Goal: Task Accomplishment & Management: Use online tool/utility

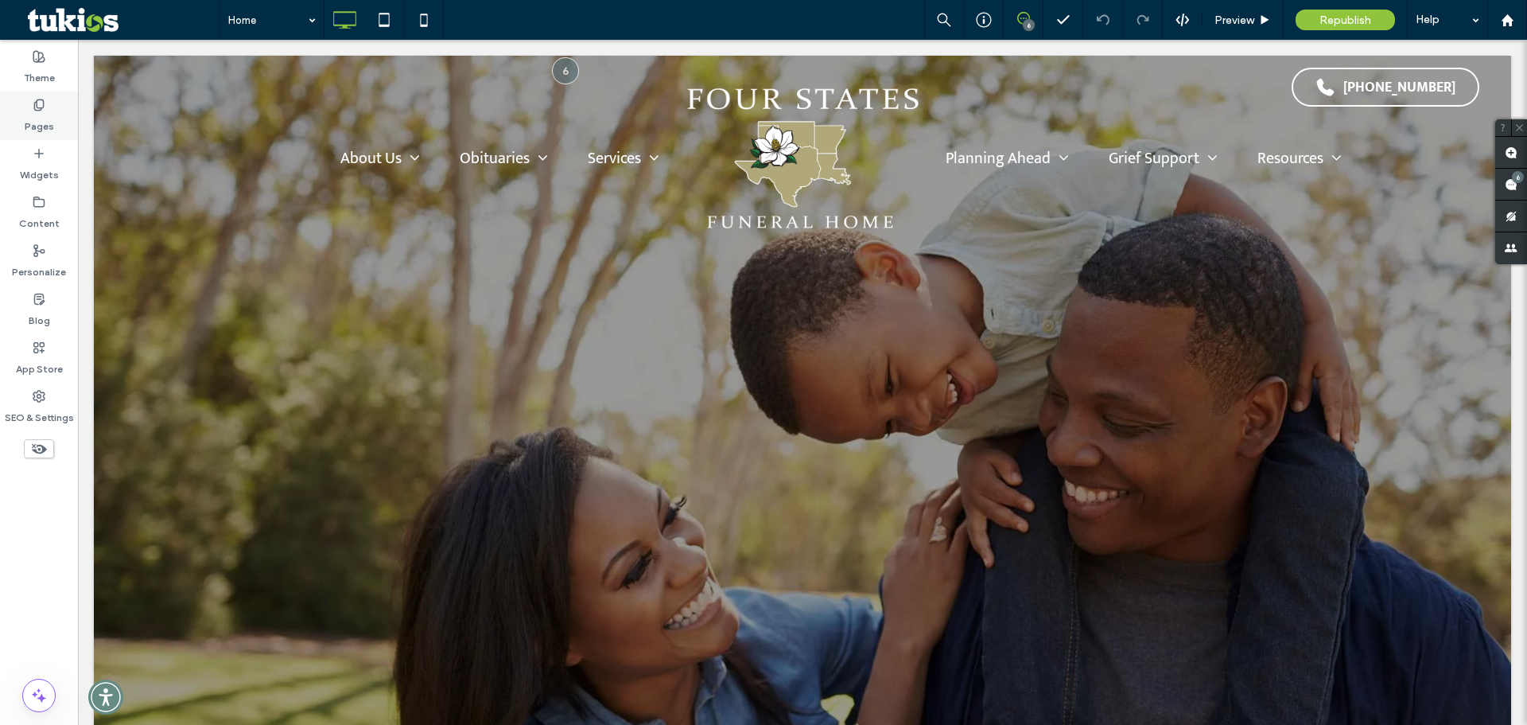
click at [20, 115] on div "Pages" at bounding box center [39, 115] width 78 height 49
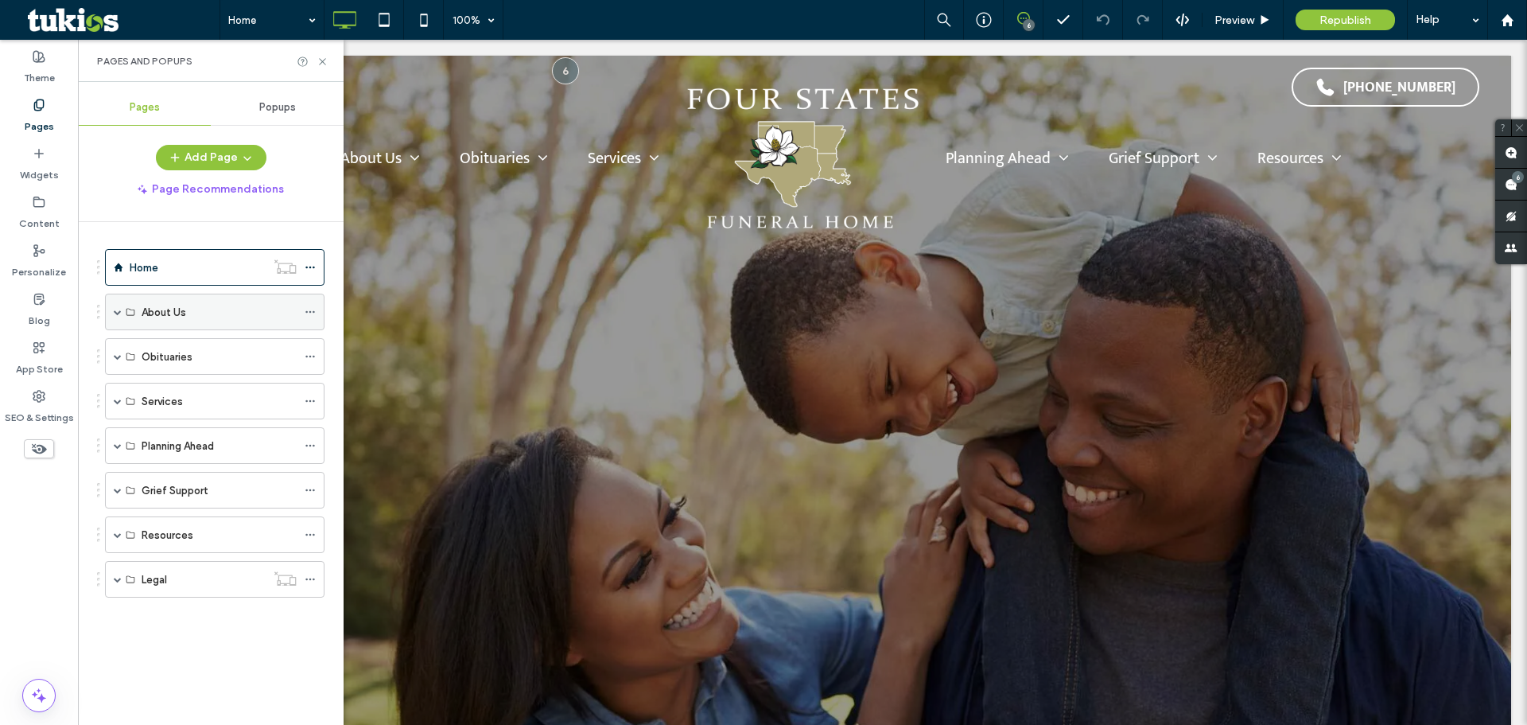
click at [118, 317] on span at bounding box center [118, 311] width 8 height 35
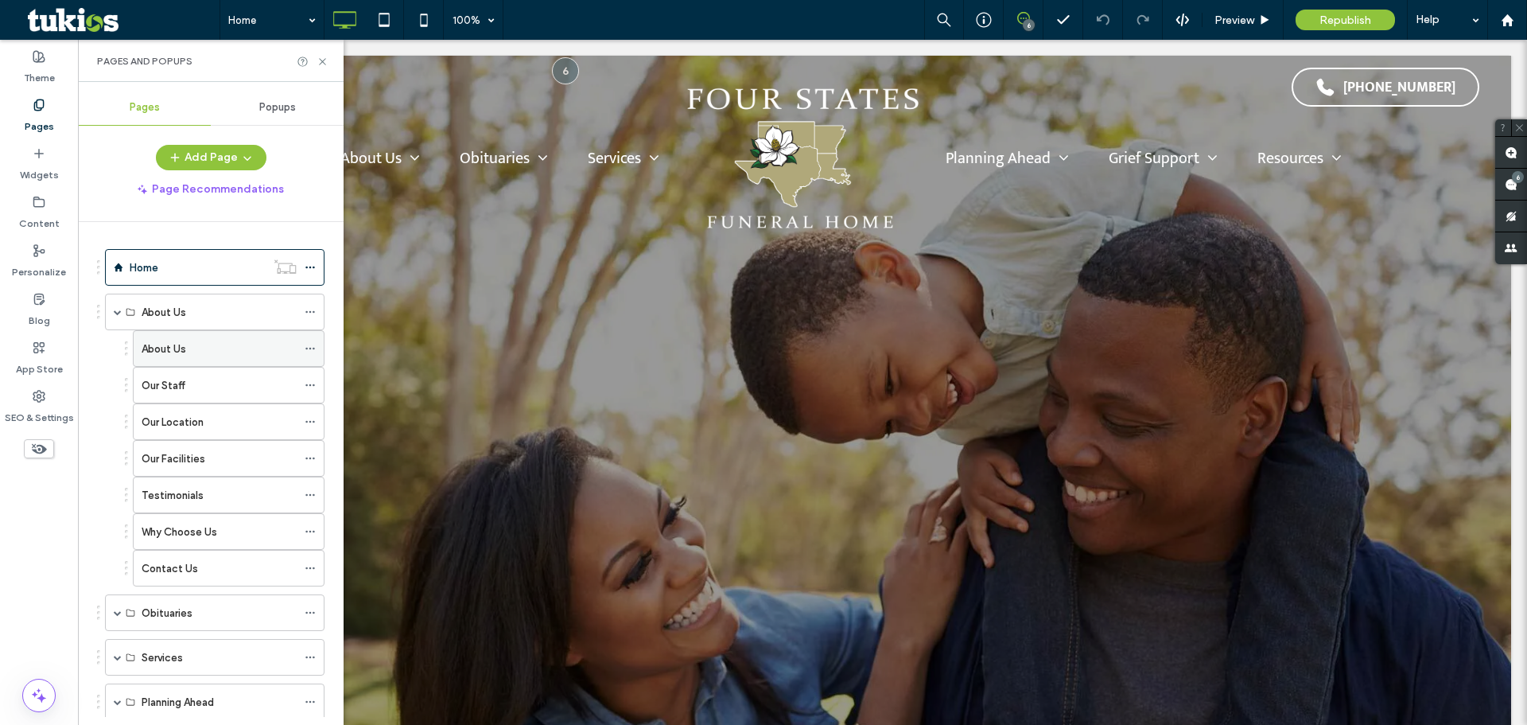
click at [185, 344] on label "About Us" at bounding box center [164, 349] width 45 height 28
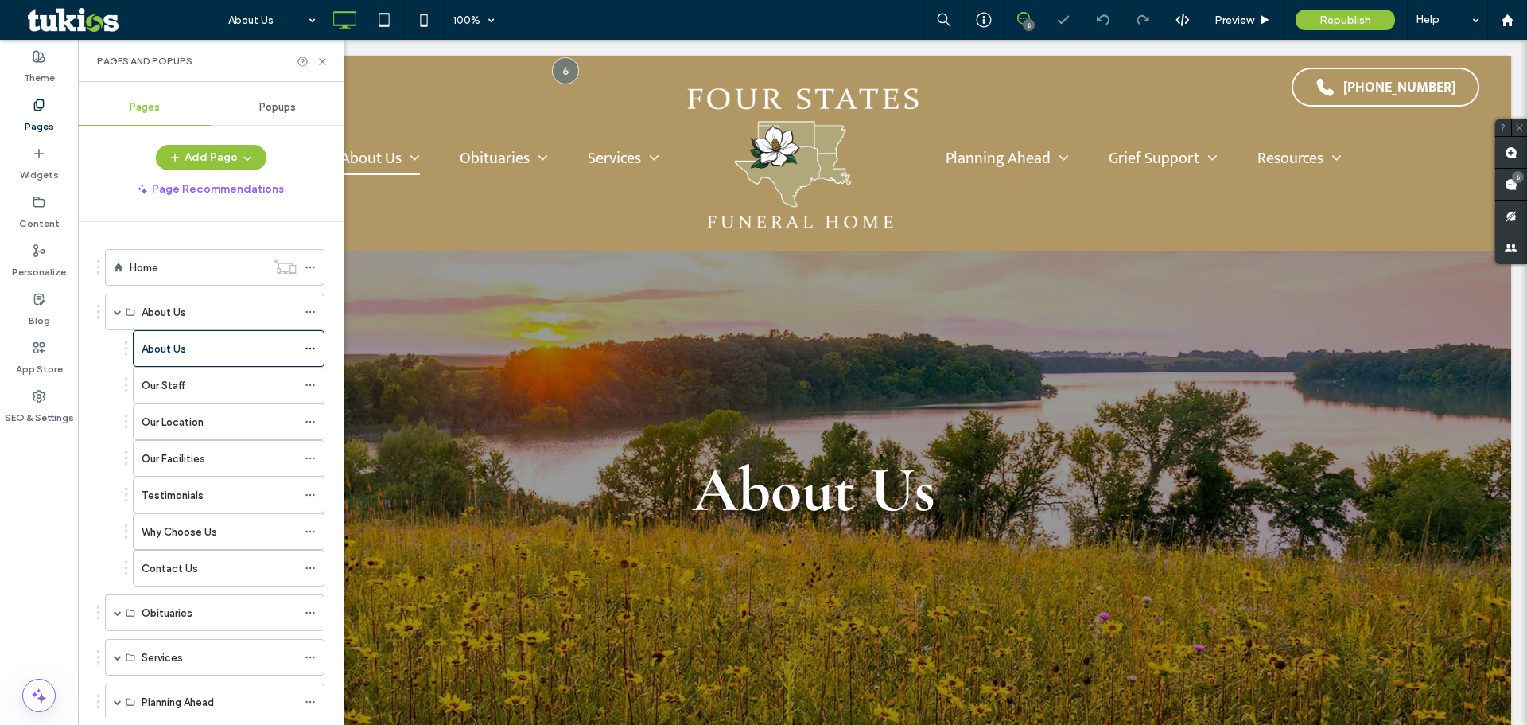
click at [201, 452] on label "Our Facilities" at bounding box center [174, 459] width 64 height 28
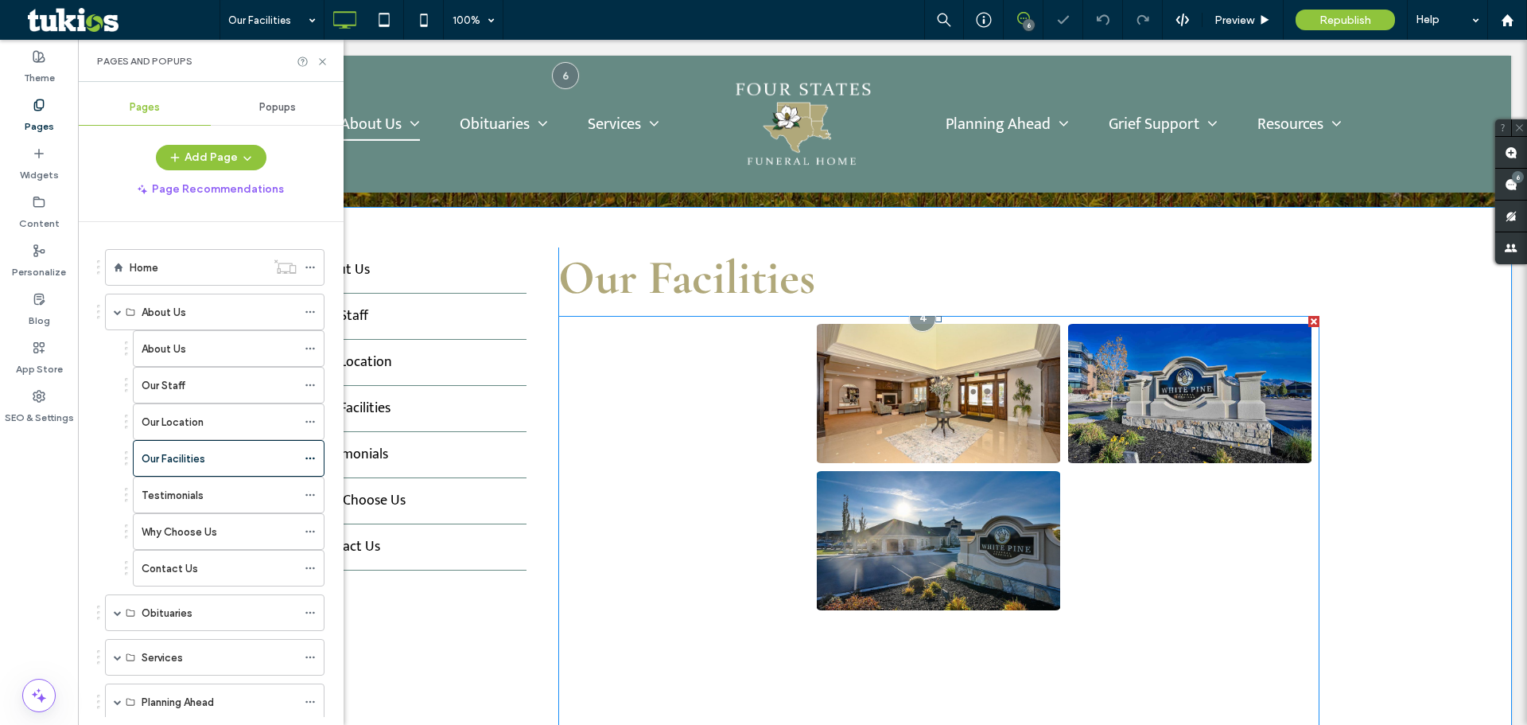
scroll to position [477, 0]
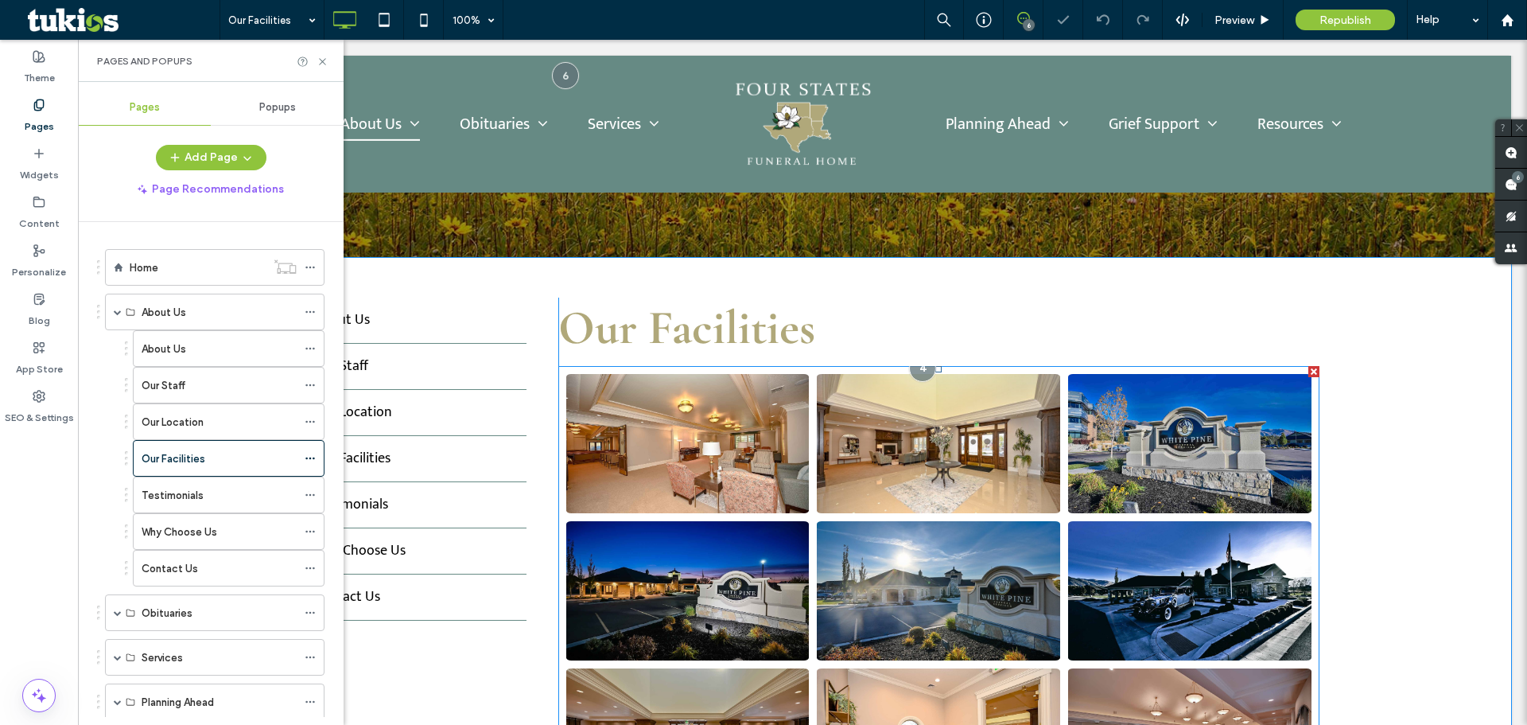
click at [924, 427] on link at bounding box center [938, 443] width 243 height 139
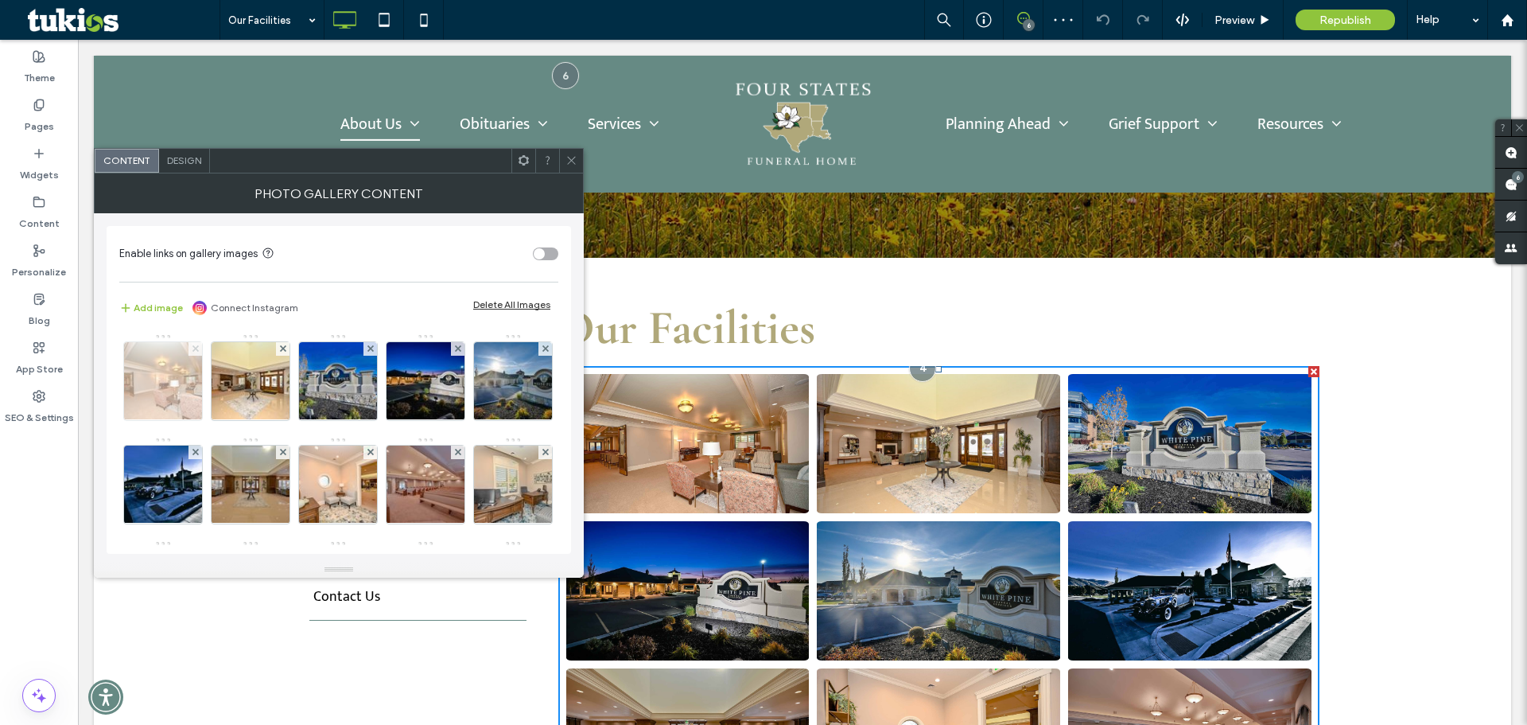
click at [194, 348] on icon at bounding box center [196, 348] width 6 height 6
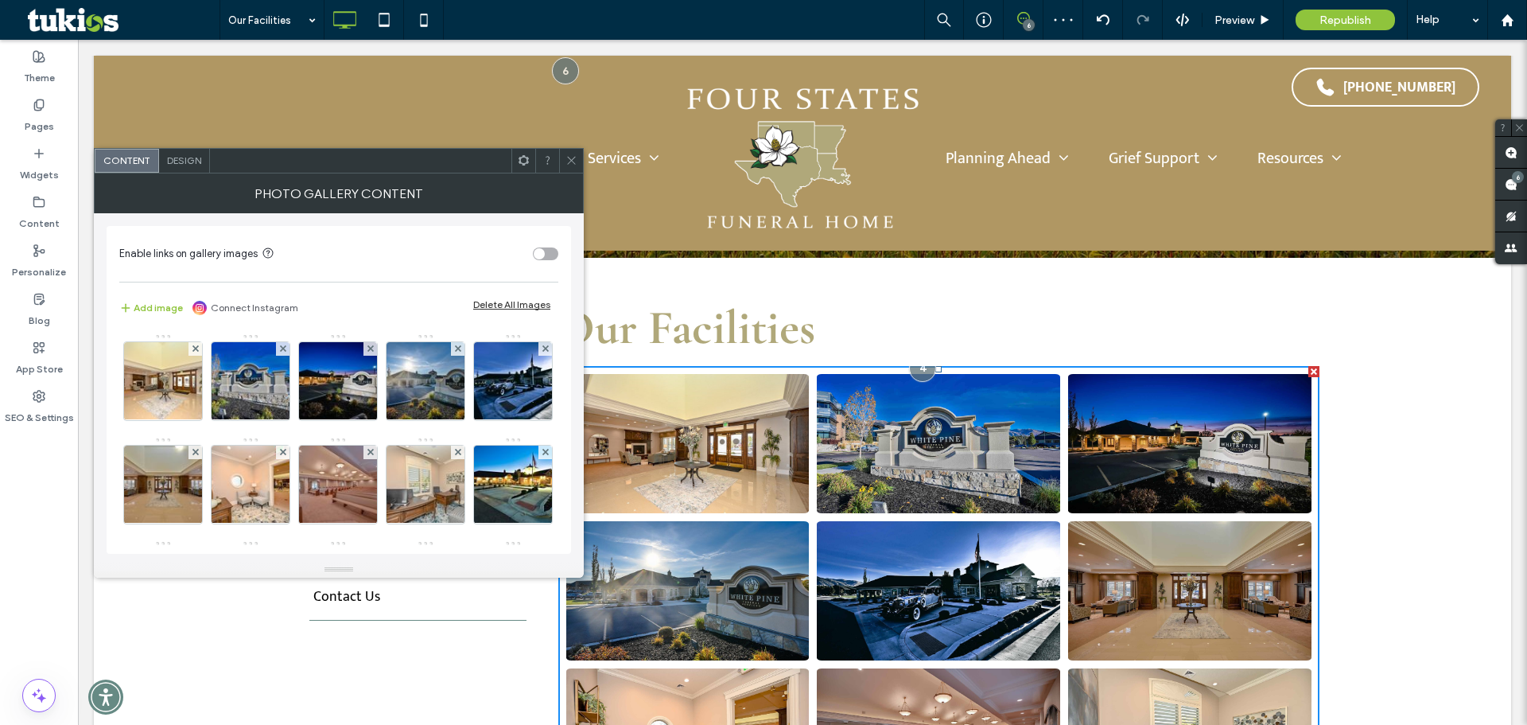
click at [194, 348] on use at bounding box center [195, 348] width 6 height 6
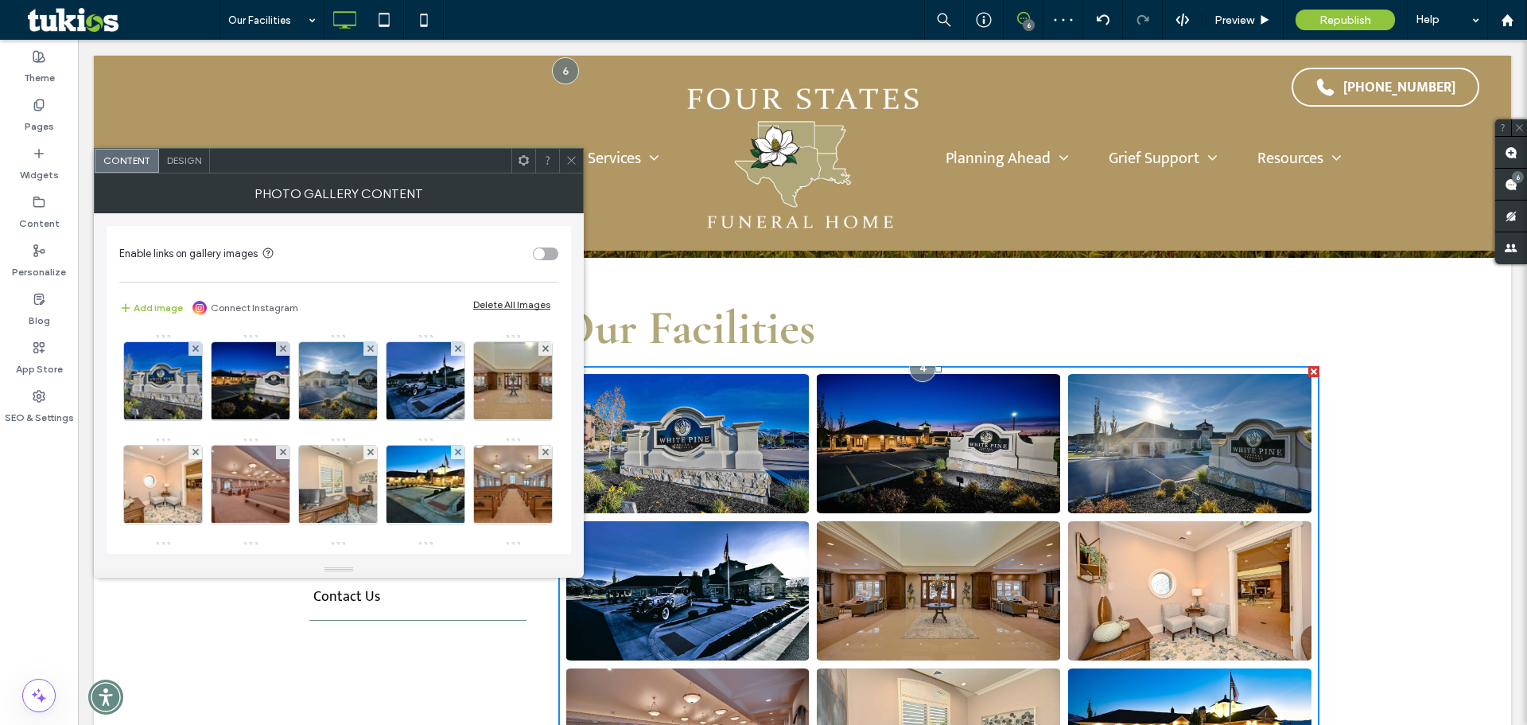
click at [194, 348] on use at bounding box center [195, 348] width 6 height 6
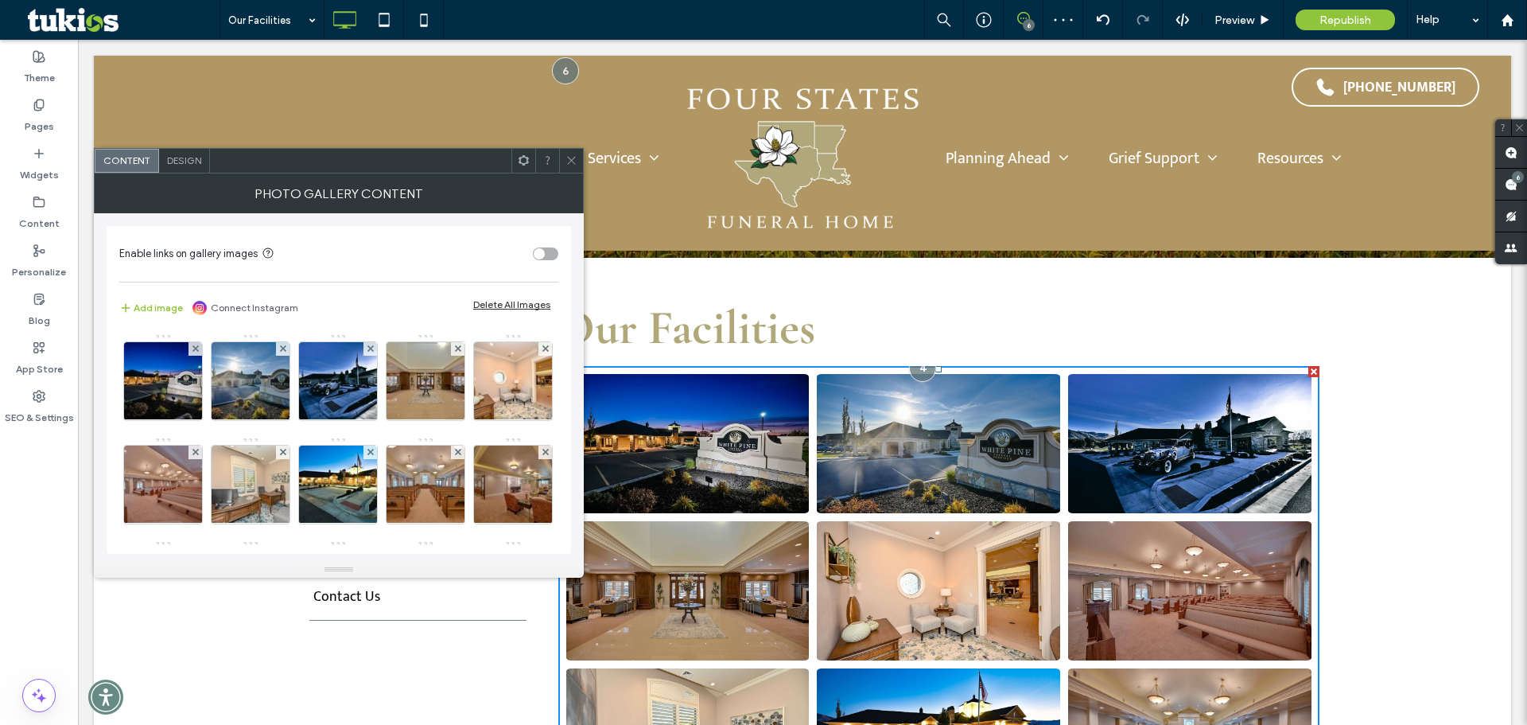
click at [194, 348] on use at bounding box center [195, 348] width 6 height 6
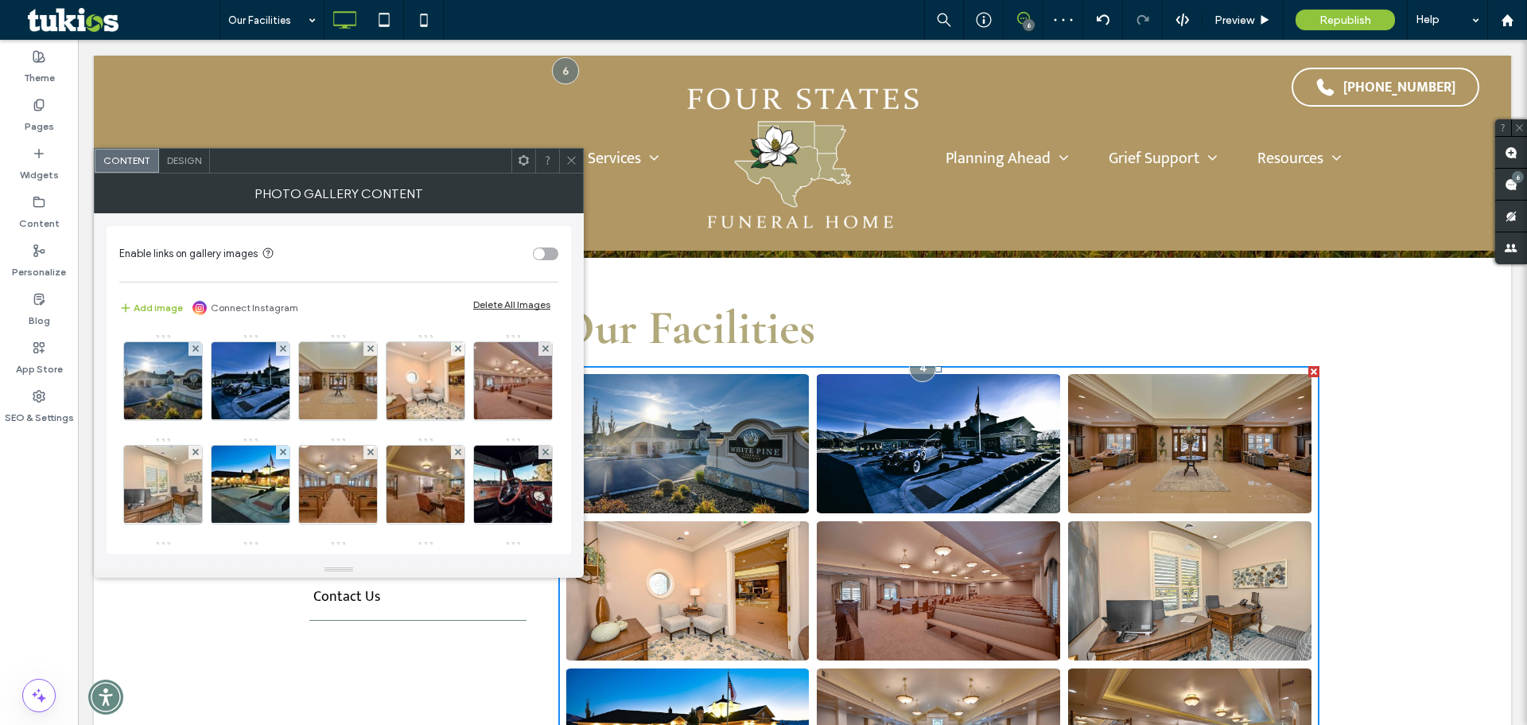
click at [194, 348] on use at bounding box center [195, 348] width 6 height 6
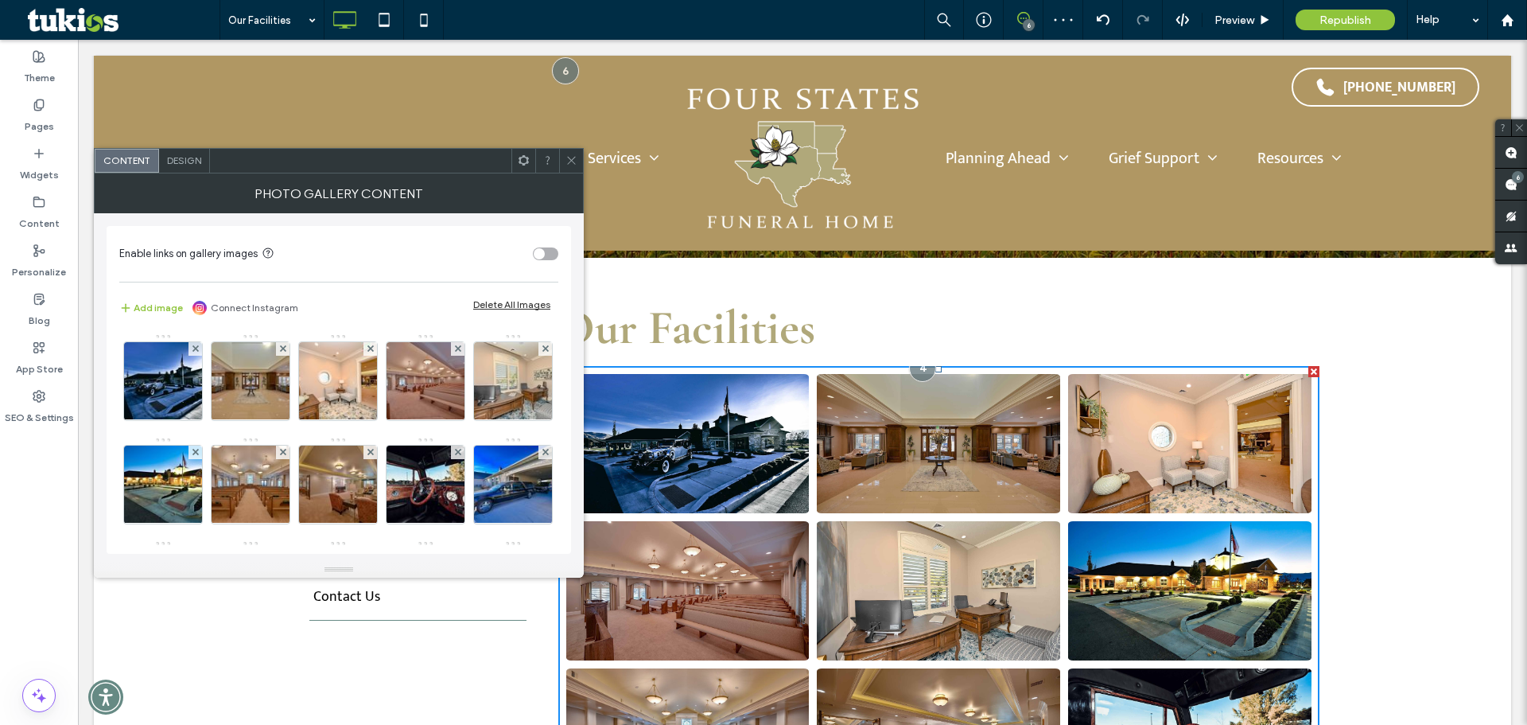
click at [194, 348] on use at bounding box center [195, 348] width 6 height 6
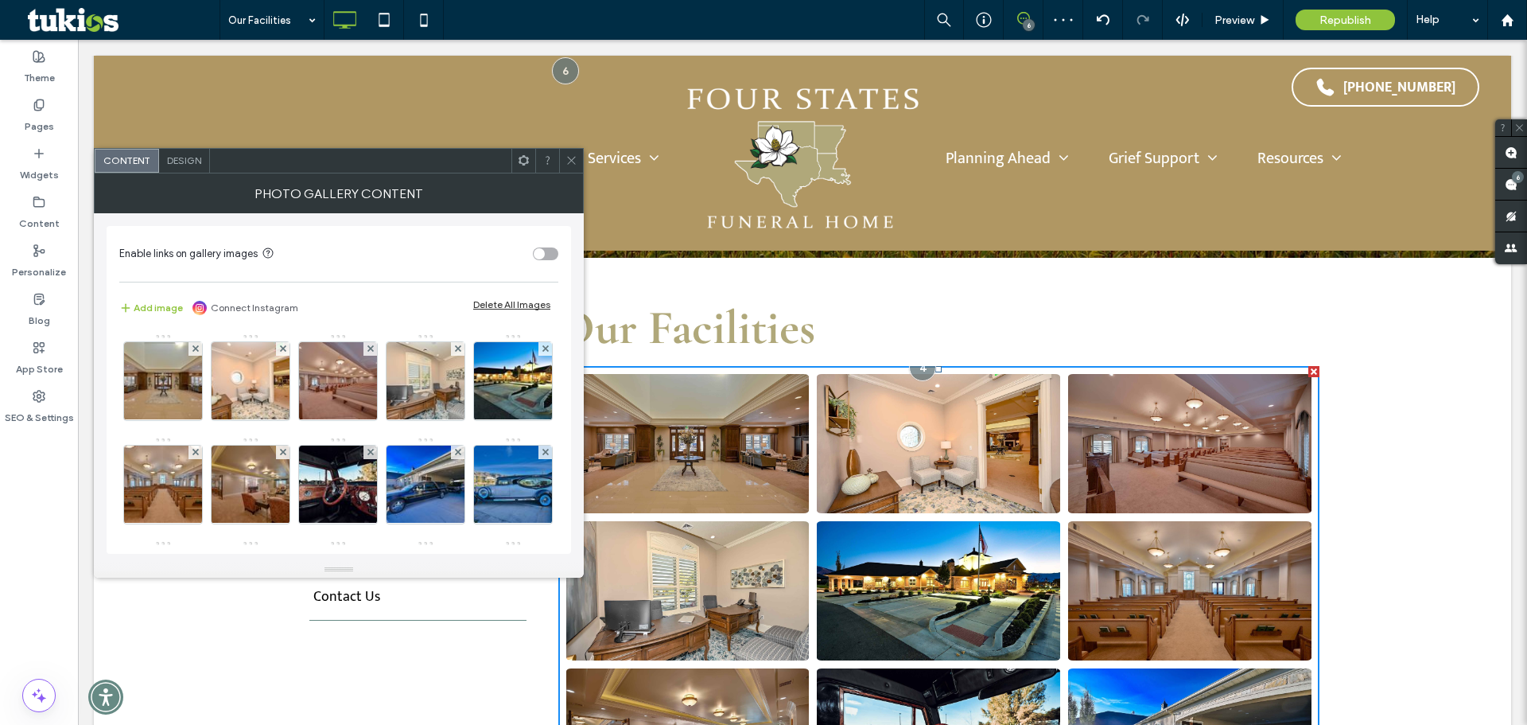
click at [194, 348] on use at bounding box center [195, 348] width 6 height 6
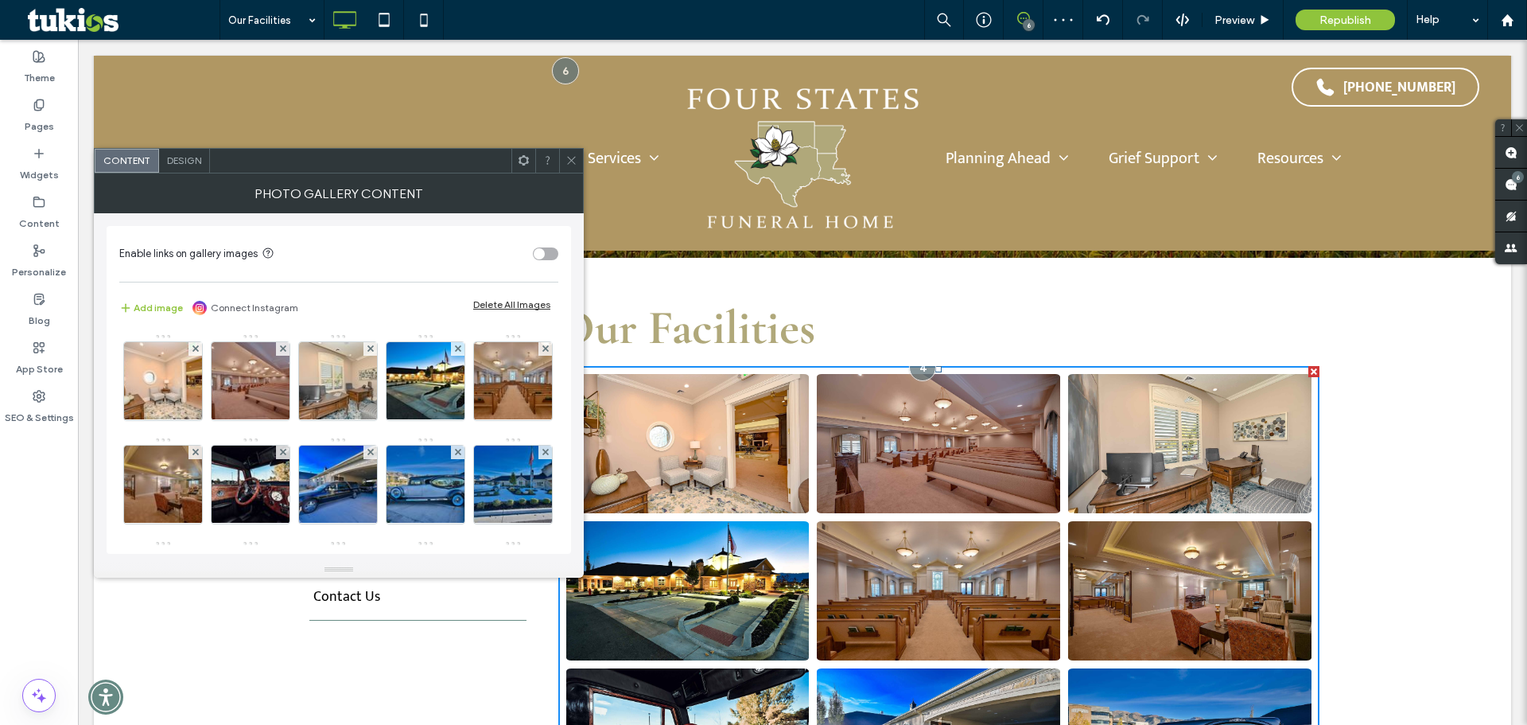
click at [194, 348] on use at bounding box center [195, 348] width 6 height 6
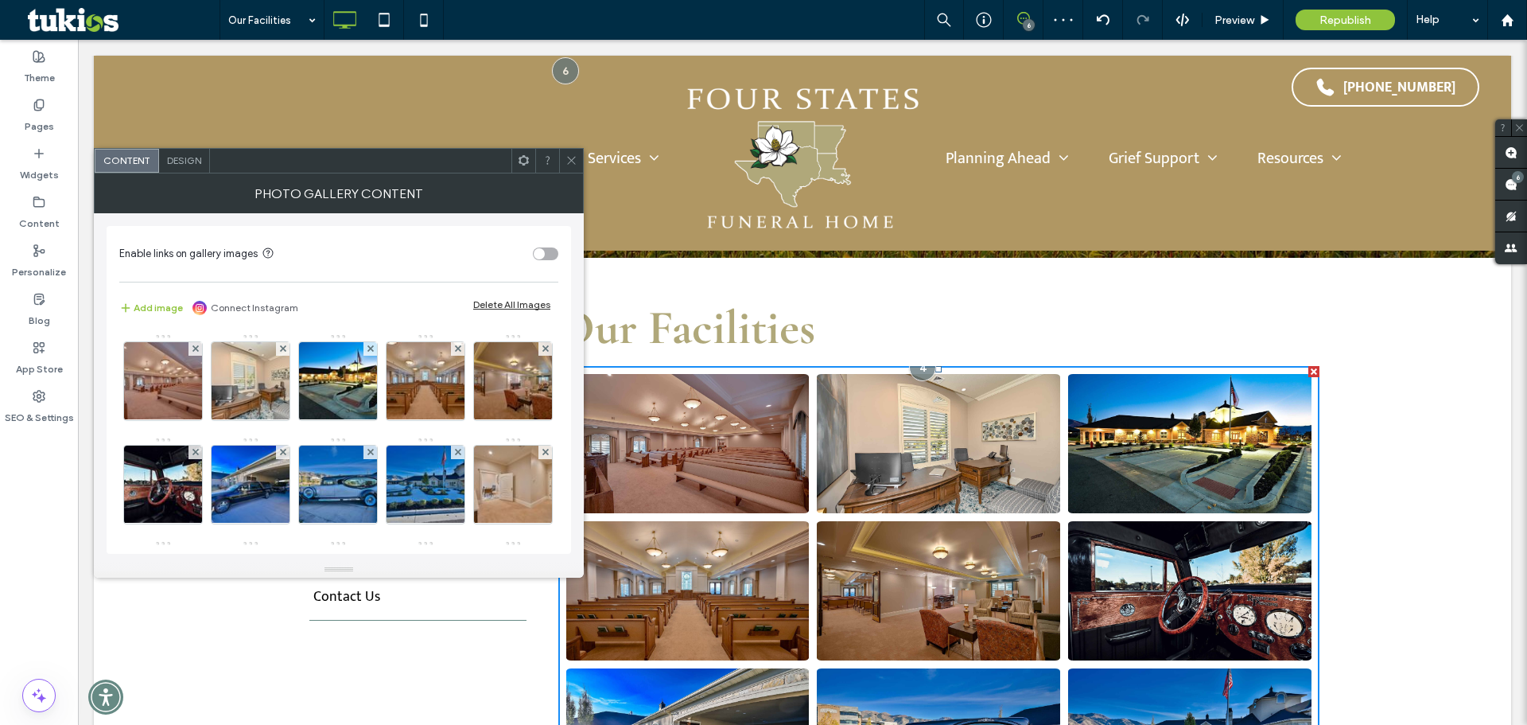
click at [194, 348] on use at bounding box center [195, 348] width 6 height 6
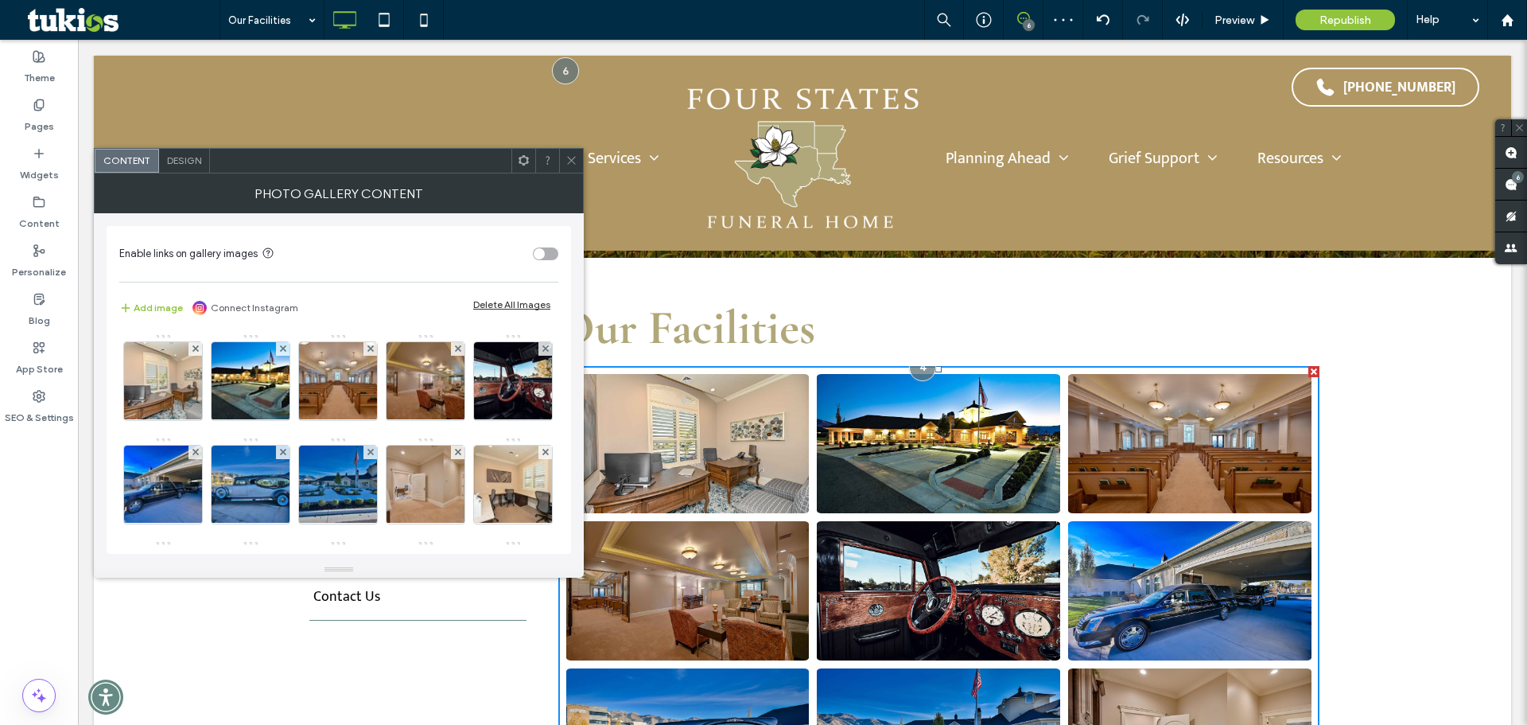
click at [194, 348] on use at bounding box center [195, 348] width 6 height 6
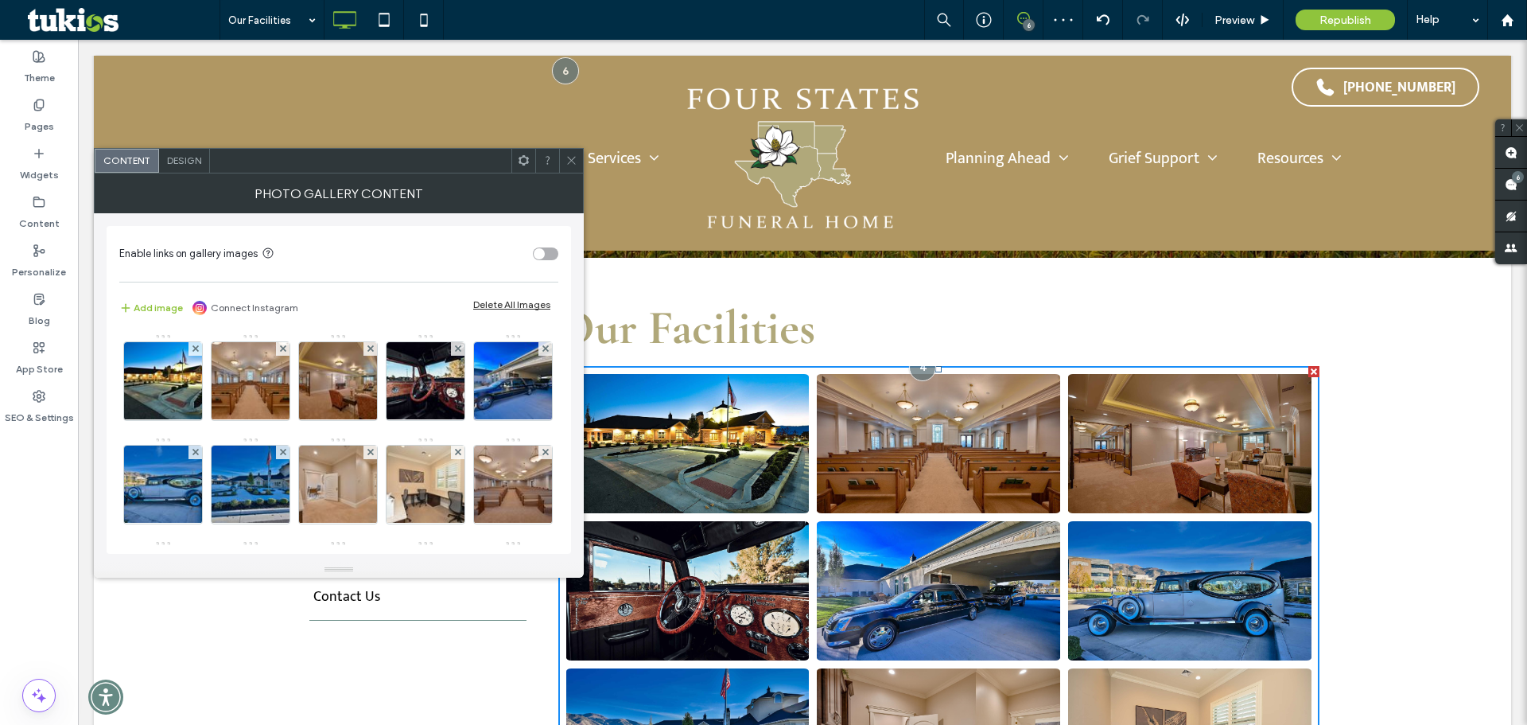
click at [194, 348] on use at bounding box center [195, 348] width 6 height 6
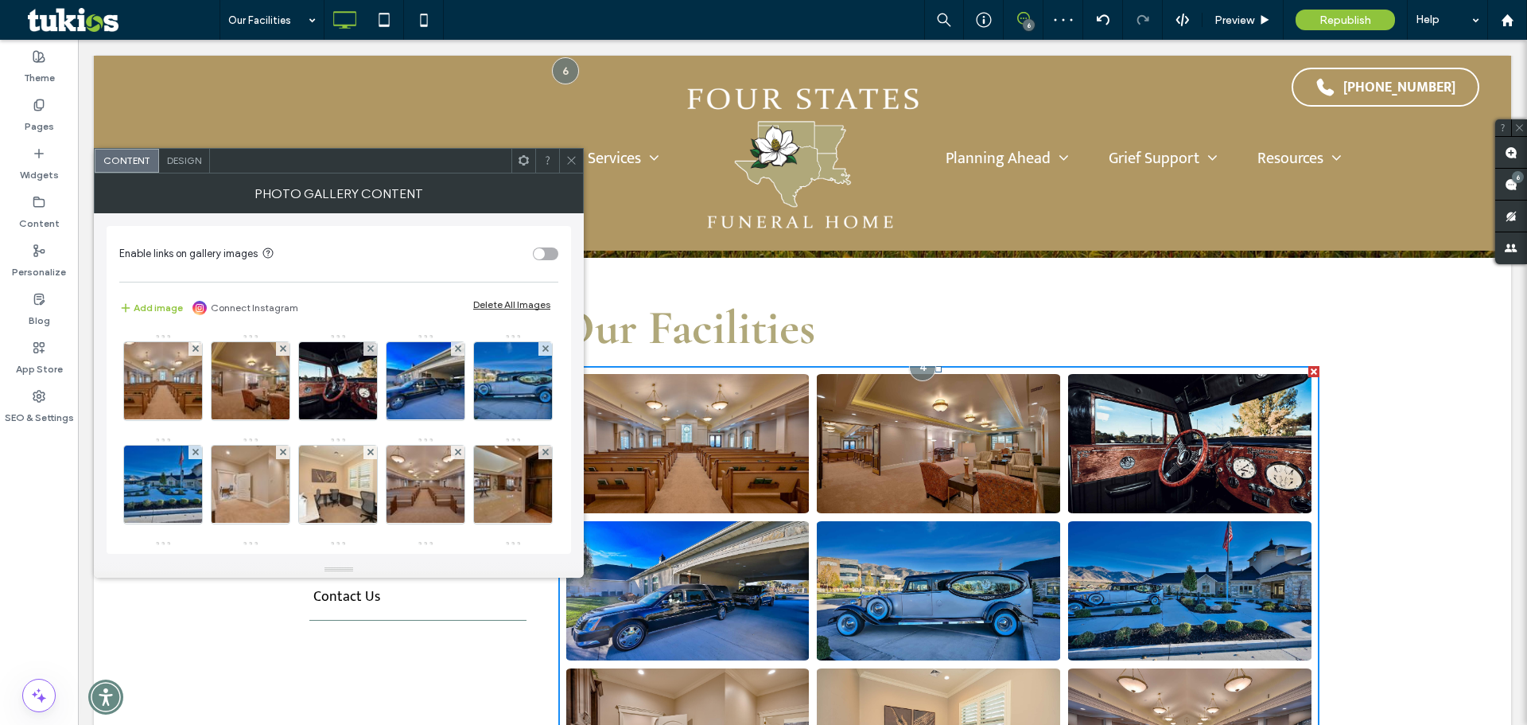
click at [194, 348] on use at bounding box center [195, 348] width 6 height 6
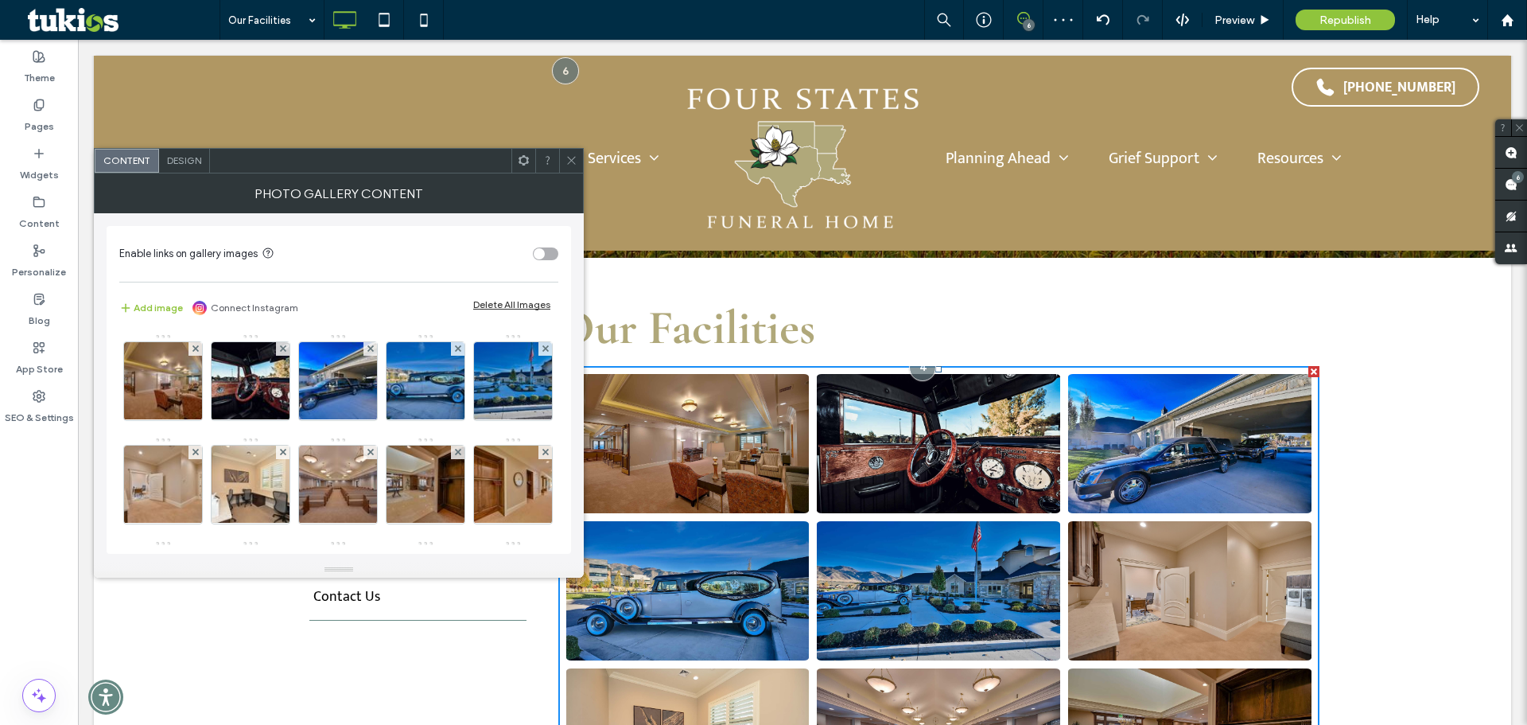
click at [194, 348] on use at bounding box center [195, 348] width 6 height 6
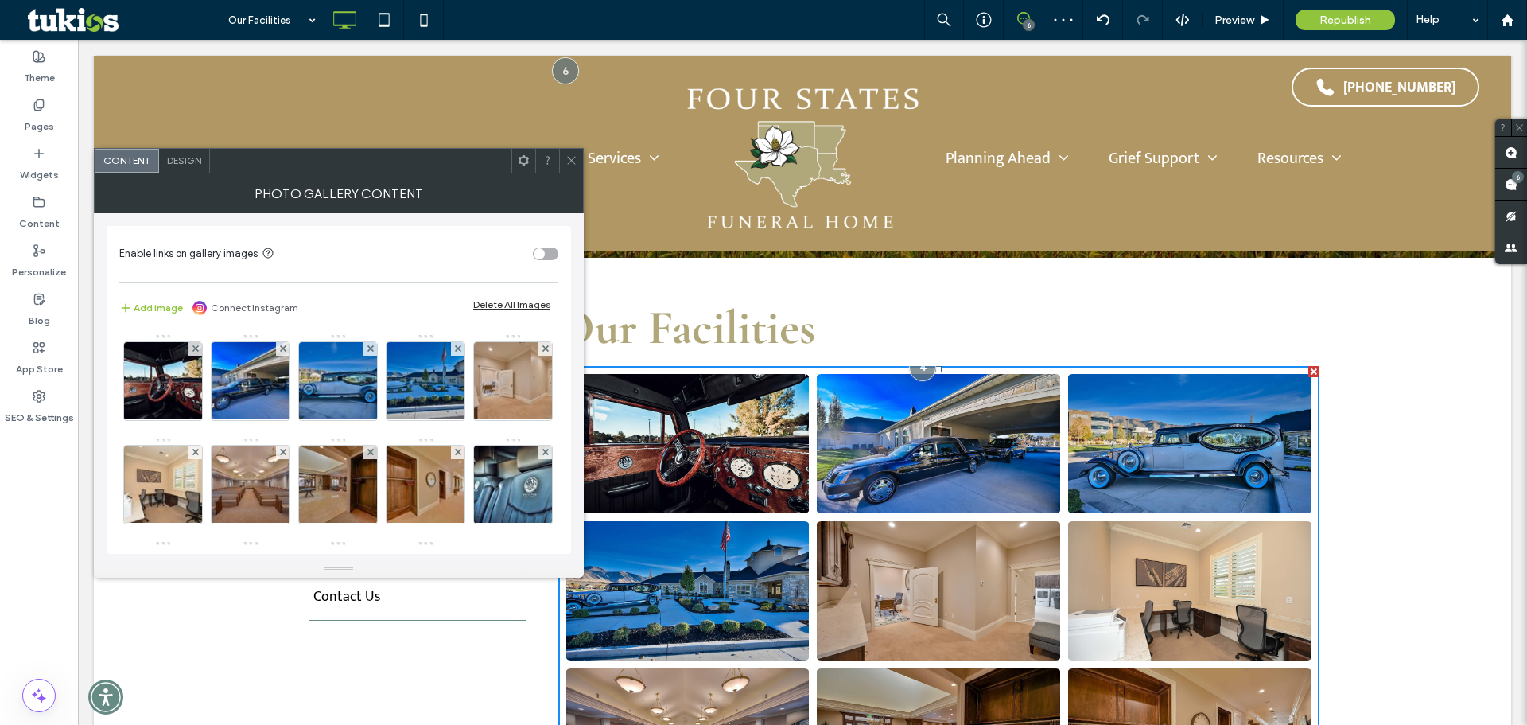
click at [194, 348] on use at bounding box center [195, 348] width 6 height 6
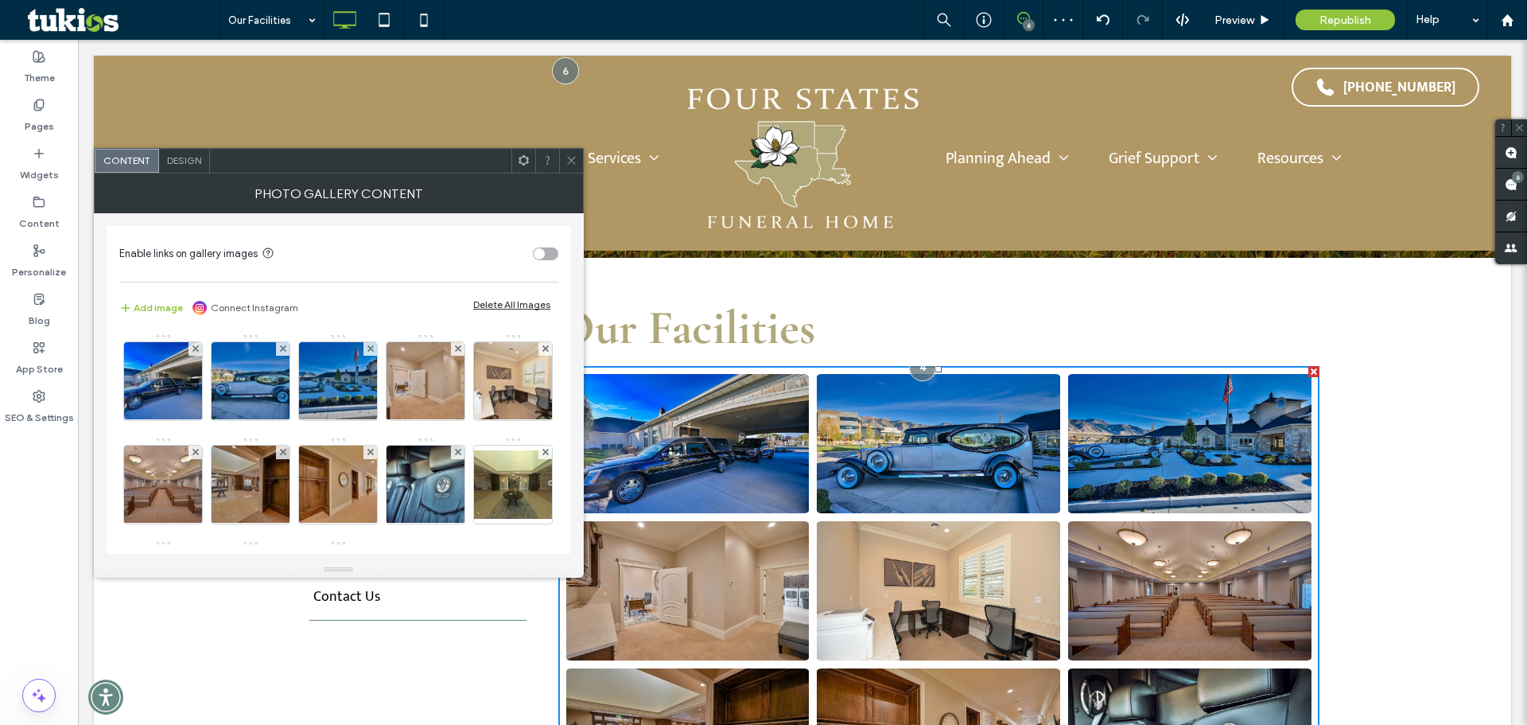
click at [194, 348] on use at bounding box center [195, 348] width 6 height 6
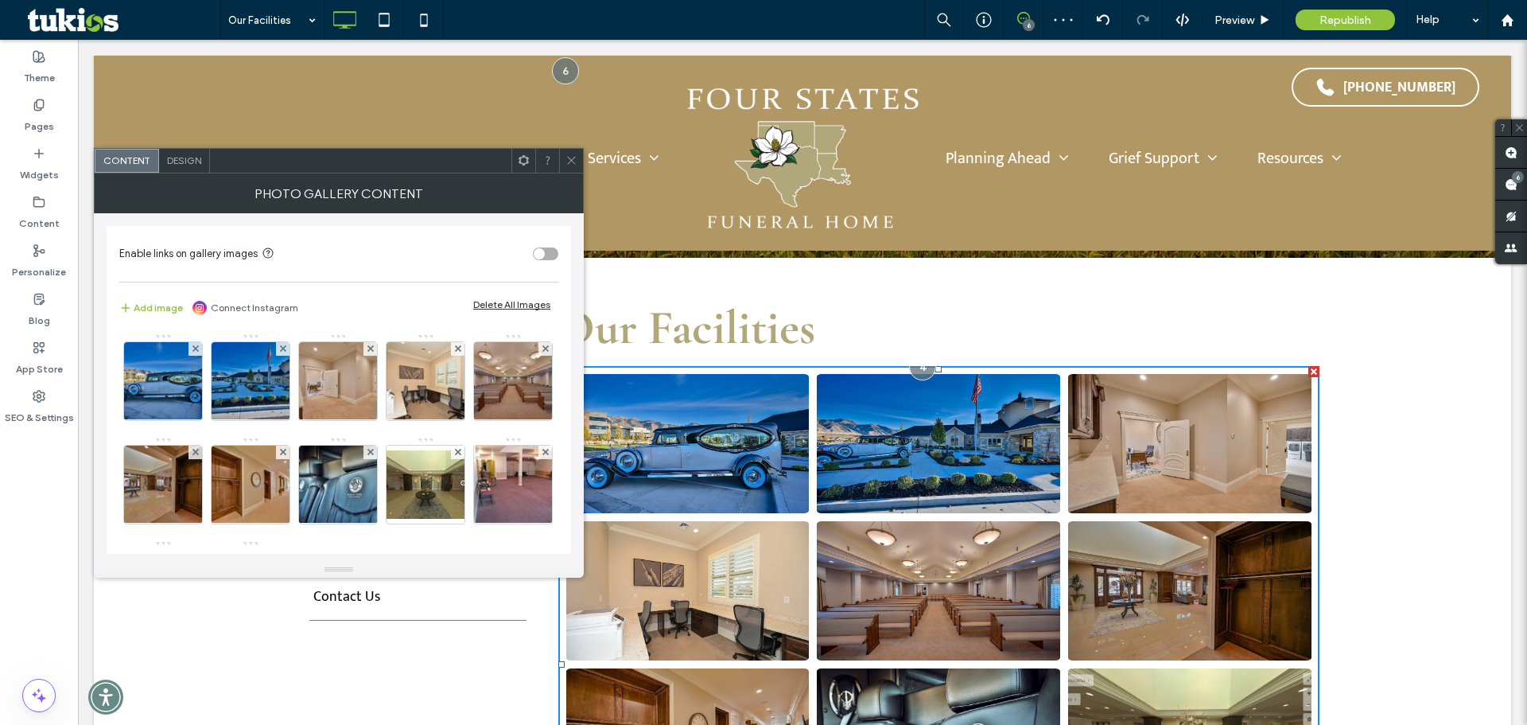
click at [194, 348] on use at bounding box center [195, 348] width 6 height 6
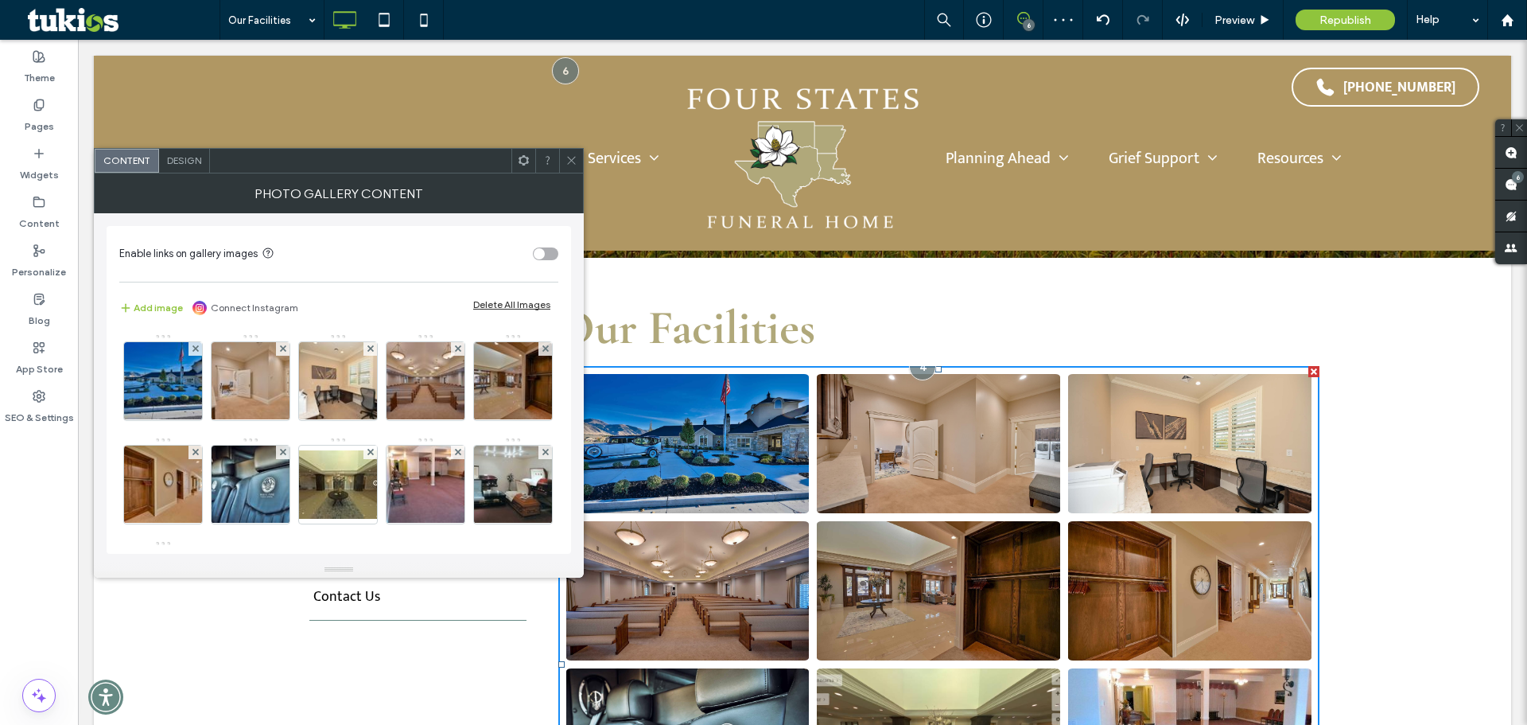
click at [194, 348] on use at bounding box center [195, 348] width 6 height 6
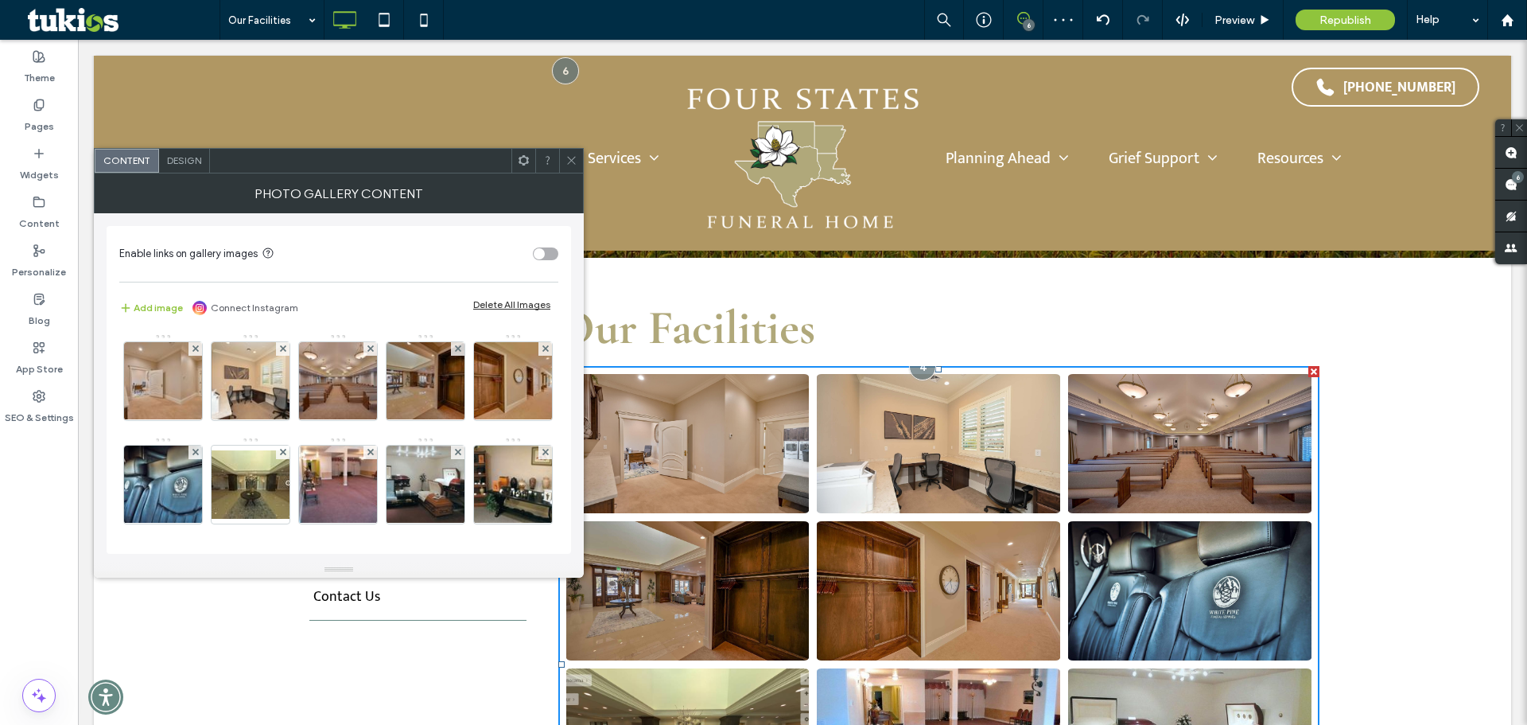
click at [194, 348] on use at bounding box center [195, 348] width 6 height 6
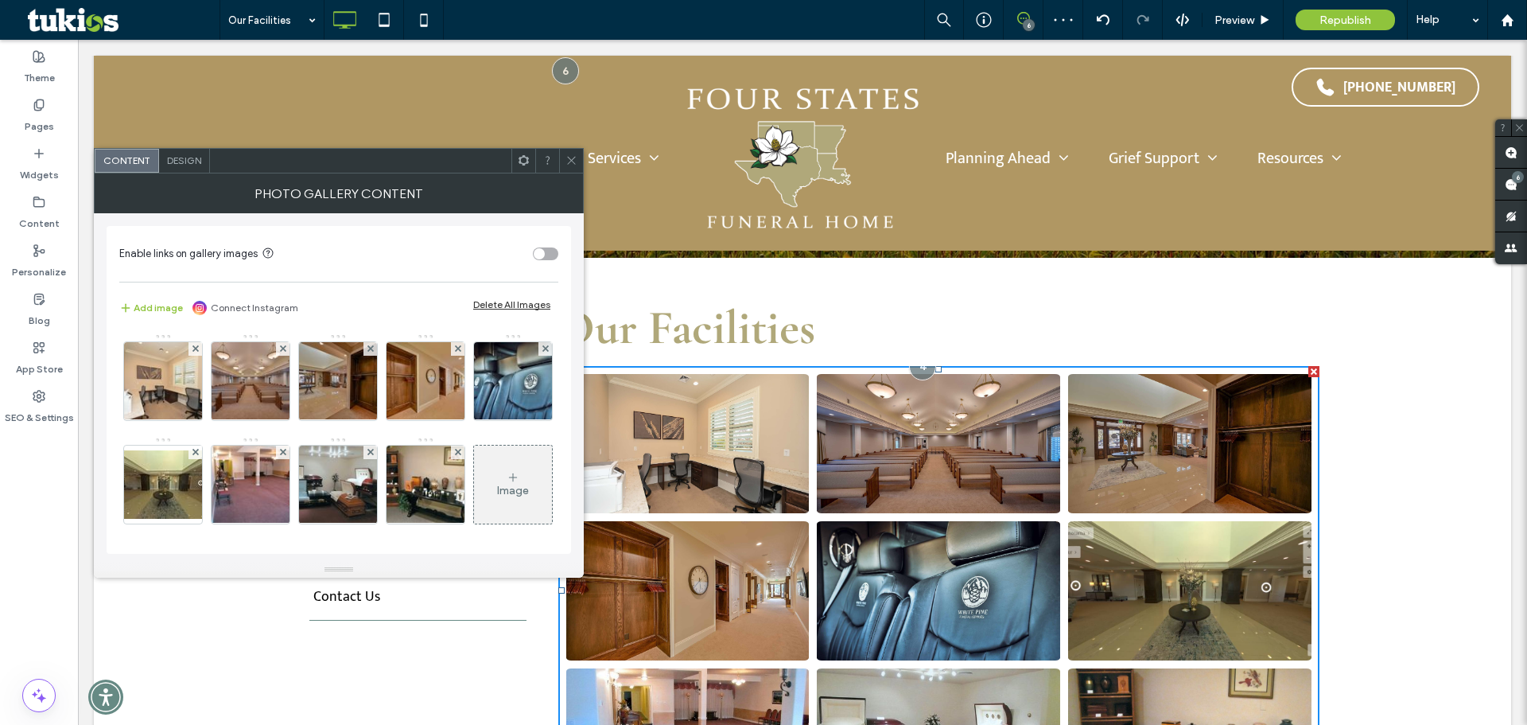
click at [194, 348] on use at bounding box center [195, 348] width 6 height 6
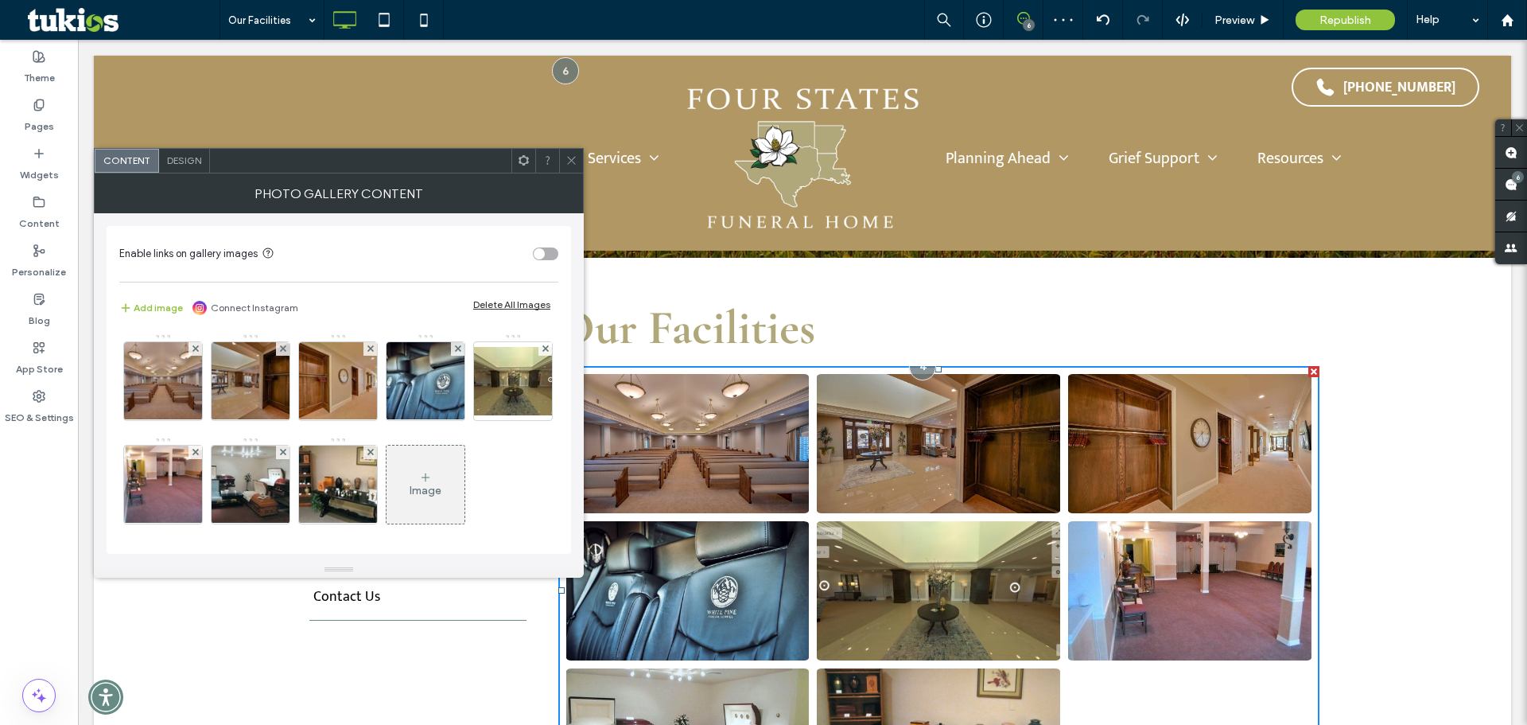
click at [194, 348] on use at bounding box center [195, 348] width 6 height 6
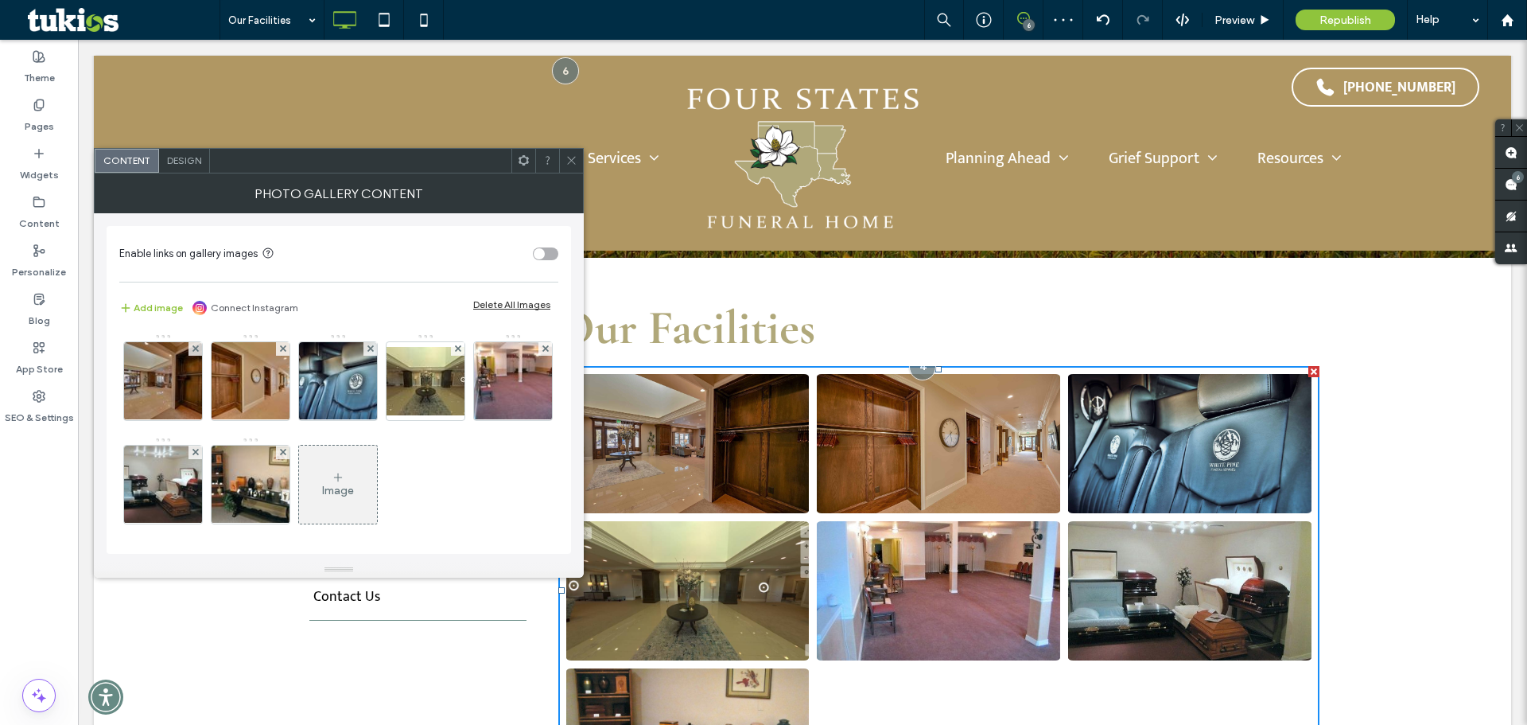
click at [194, 348] on use at bounding box center [195, 348] width 6 height 6
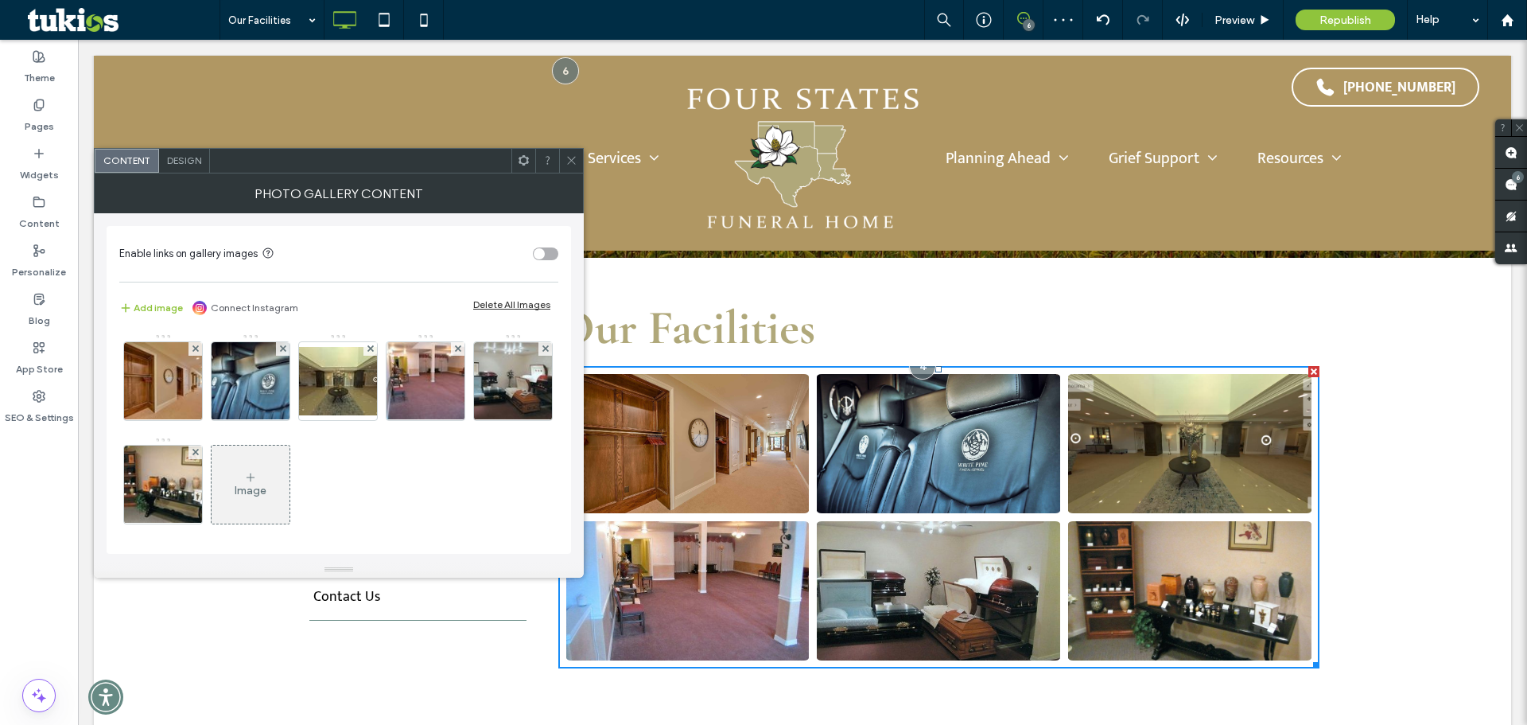
click at [194, 348] on use at bounding box center [195, 348] width 6 height 6
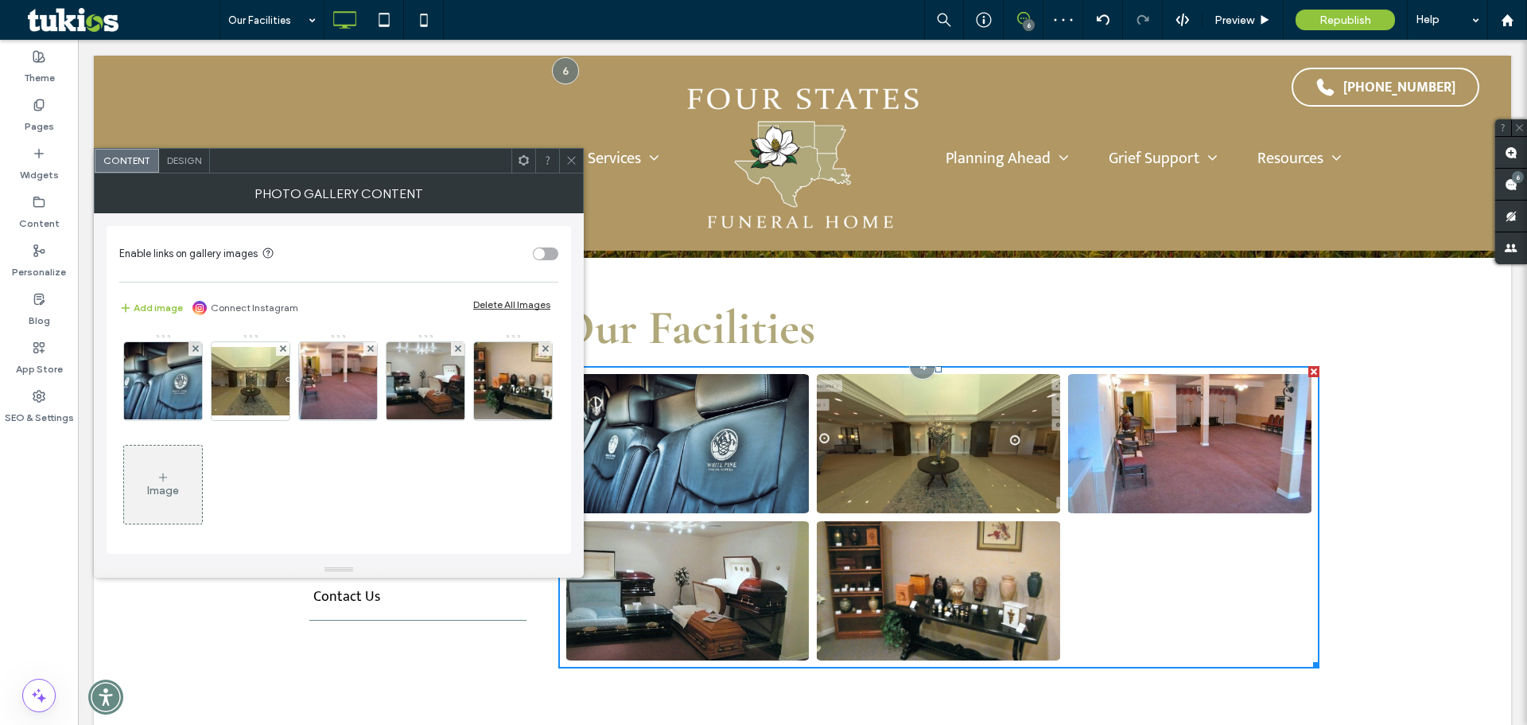
click at [194, 348] on use at bounding box center [195, 348] width 6 height 6
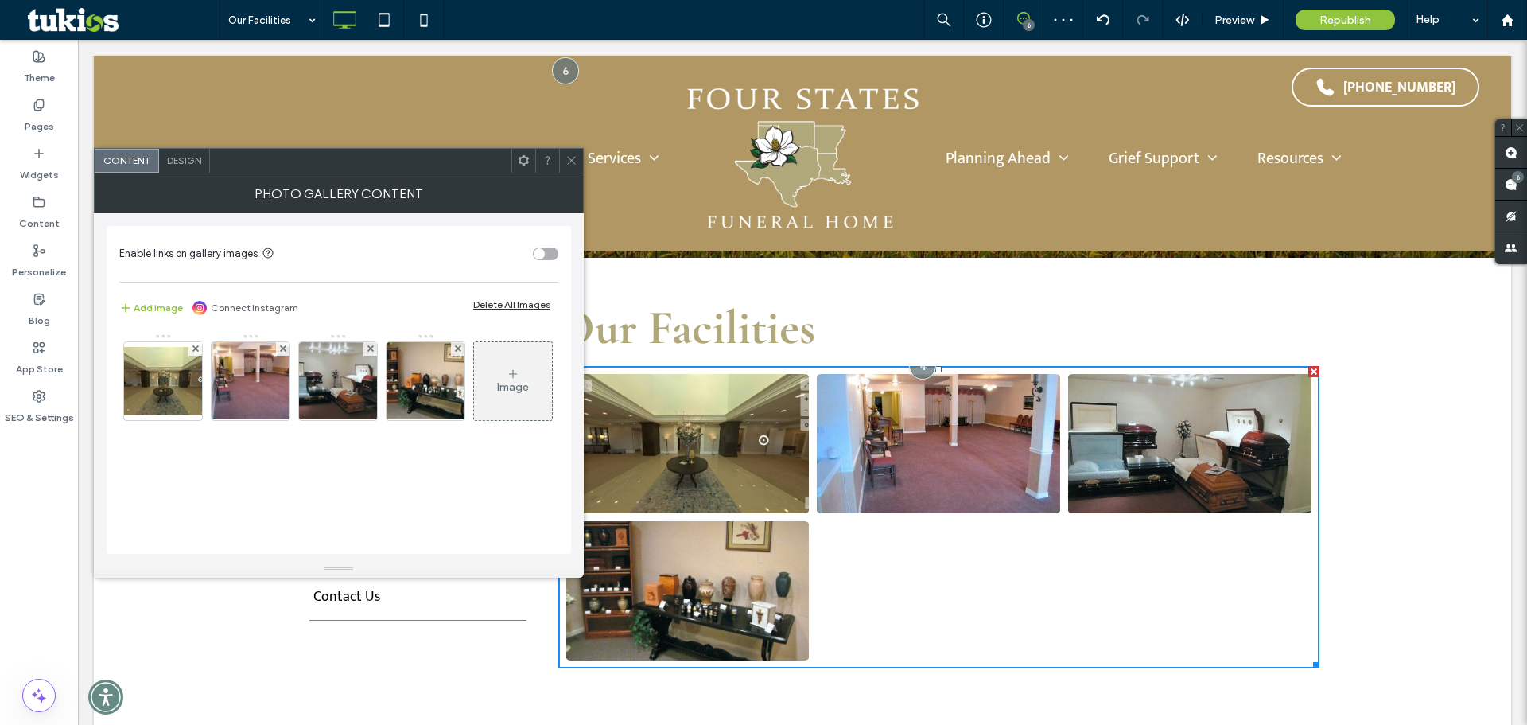
click at [194, 348] on use at bounding box center [195, 348] width 6 height 6
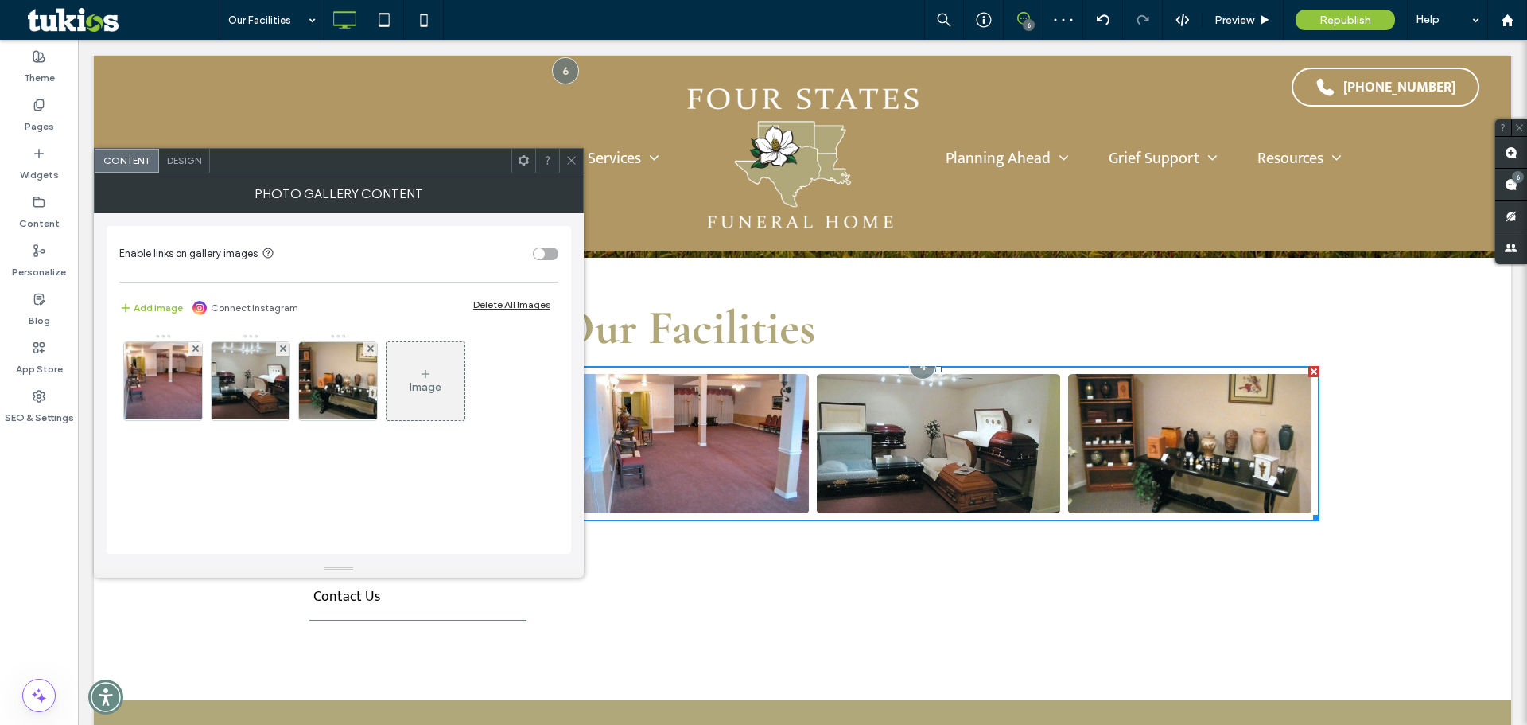
click at [565, 154] on div at bounding box center [571, 161] width 24 height 24
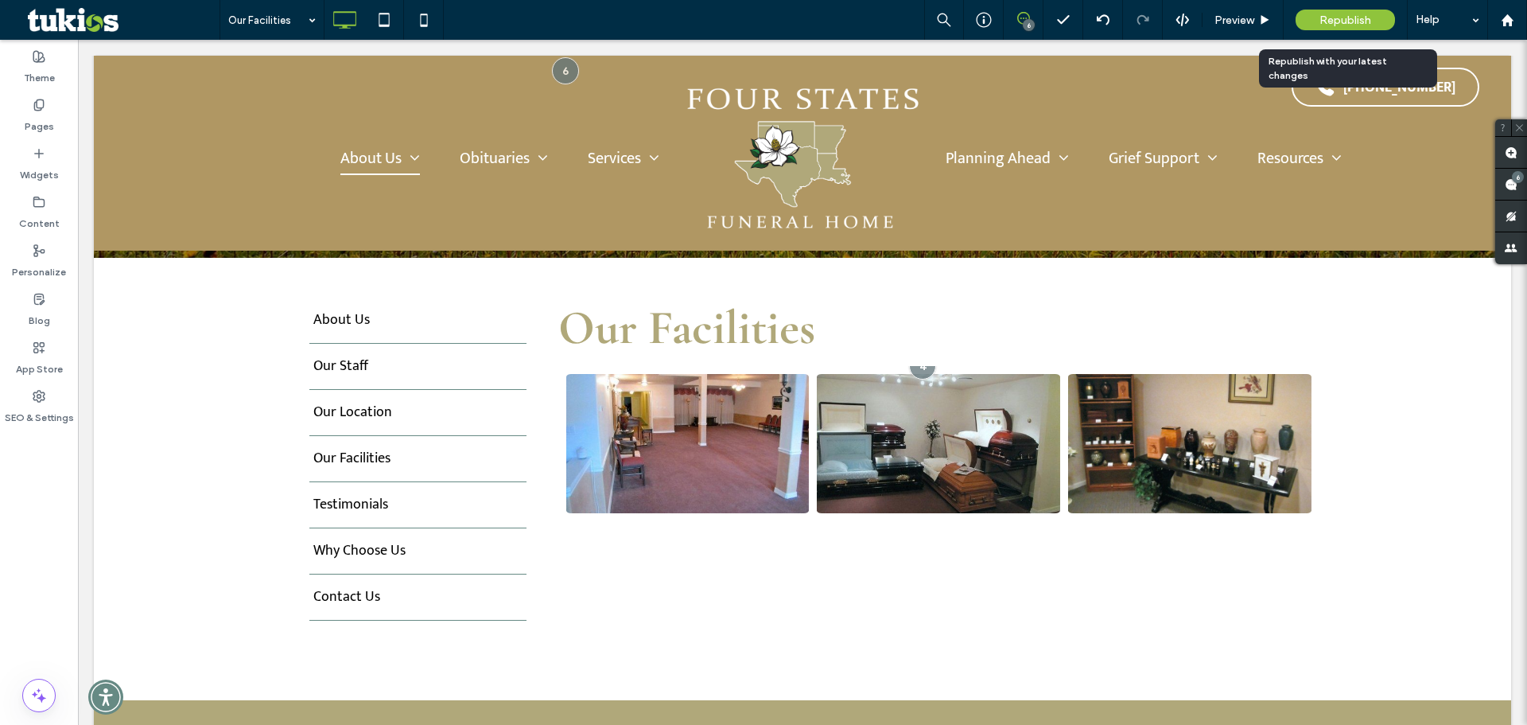
click at [1337, 12] on div "Republish" at bounding box center [1345, 20] width 99 height 21
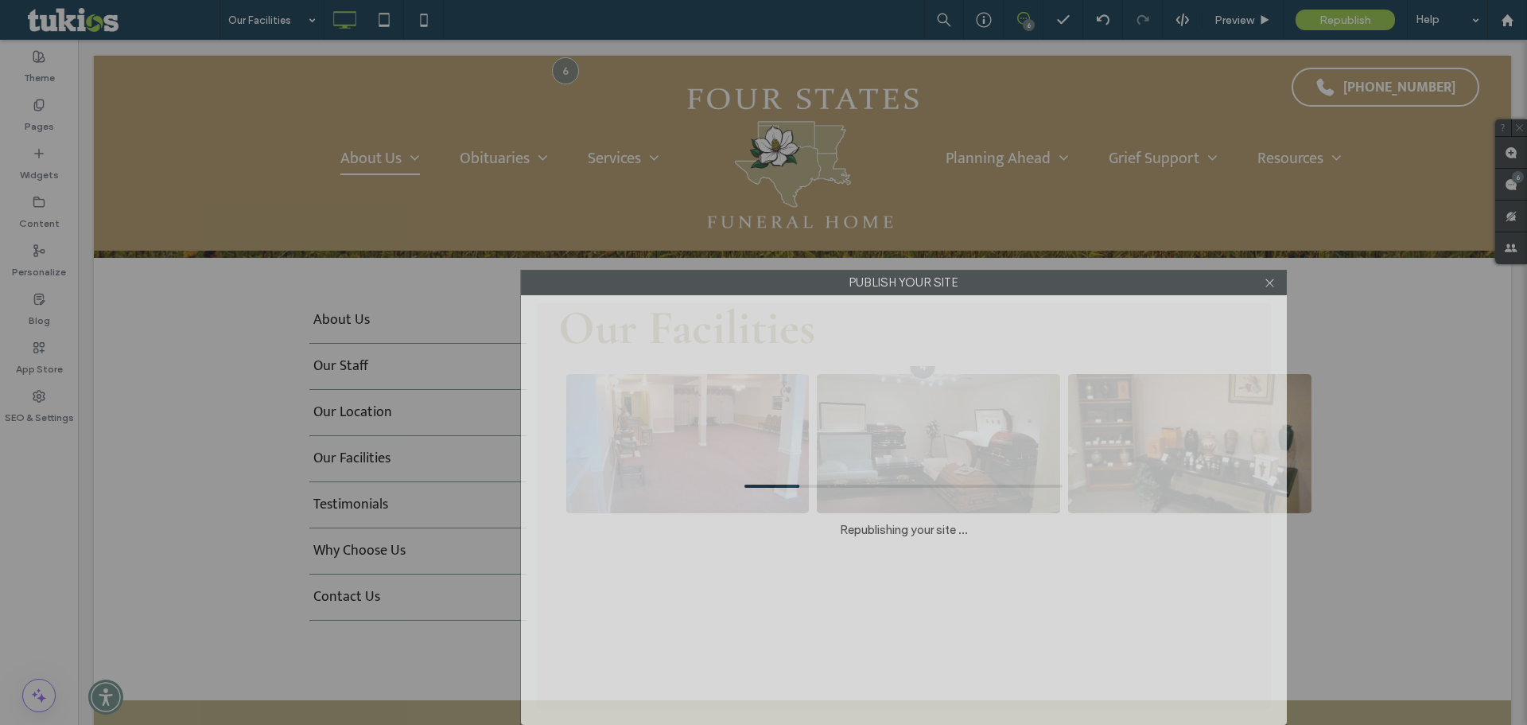
drag, startPoint x: 772, startPoint y: 146, endPoint x: 912, endPoint y: 350, distance: 247.8
click at [912, 350] on div "Publish your site Republishing your site ..." at bounding box center [904, 497] width 766 height 455
